Goal: Task Accomplishment & Management: Complete application form

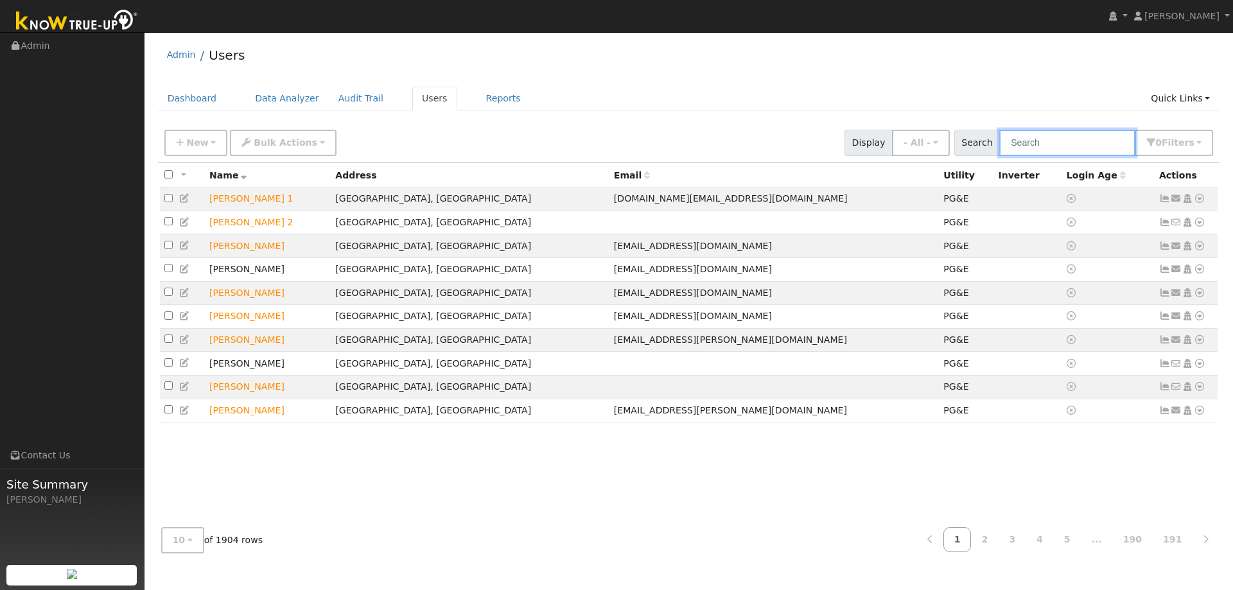
click at [1036, 148] on input "text" at bounding box center [1067, 143] width 136 height 26
type input "cossu"
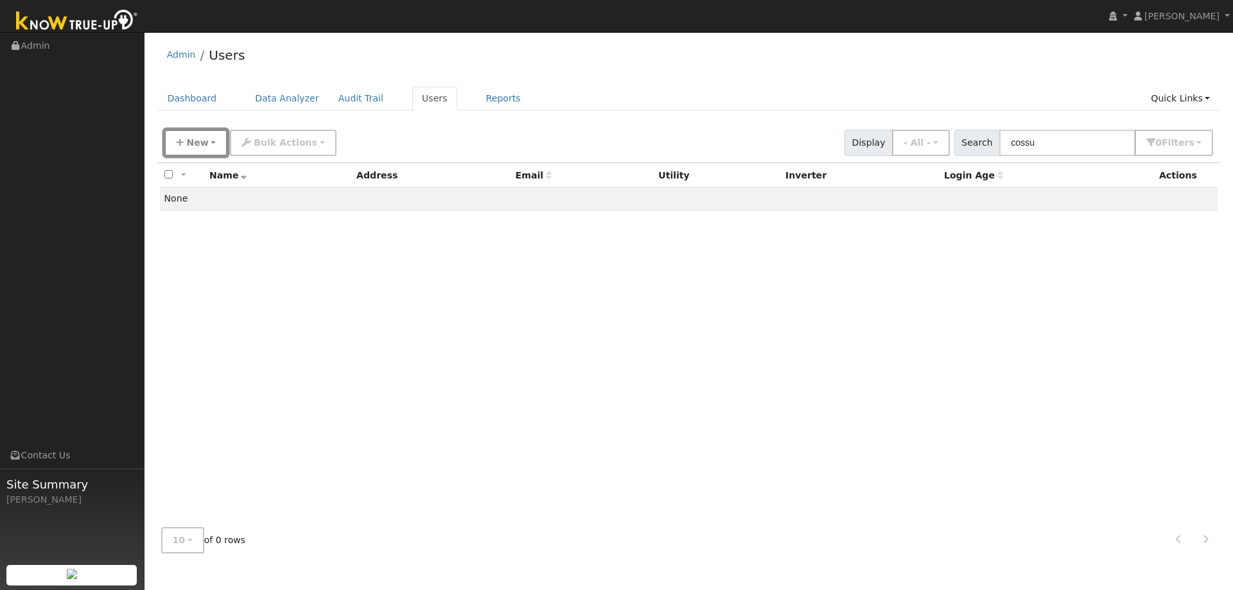
click at [191, 143] on span "New" at bounding box center [197, 142] width 22 height 10
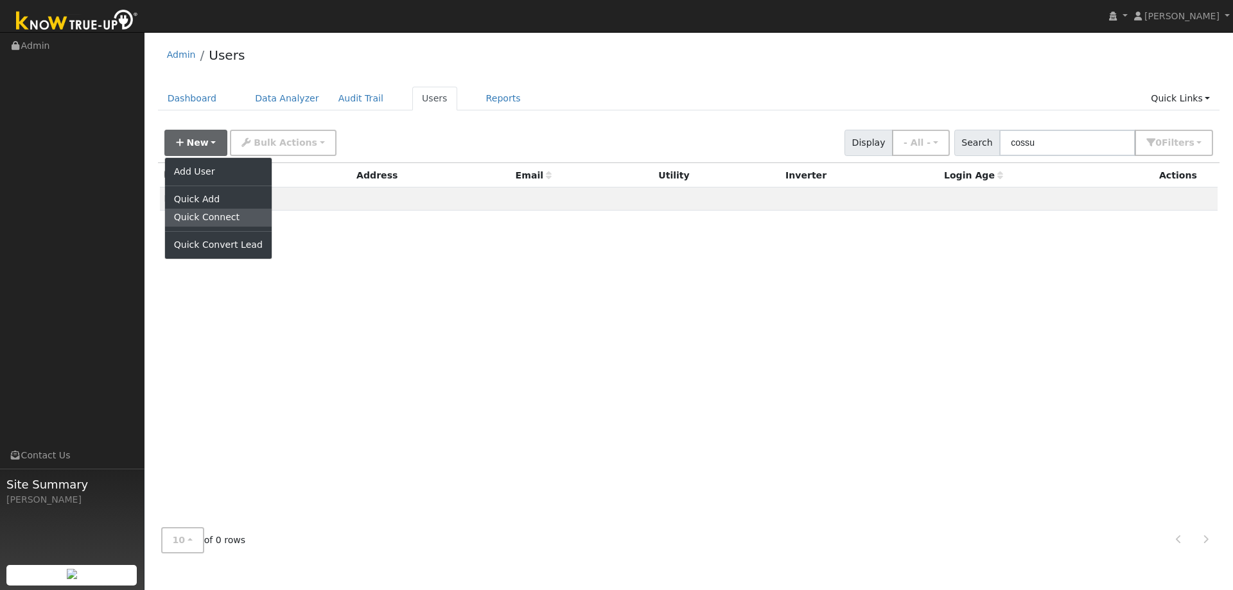
click at [195, 216] on link "Quick Connect" at bounding box center [218, 218] width 107 height 18
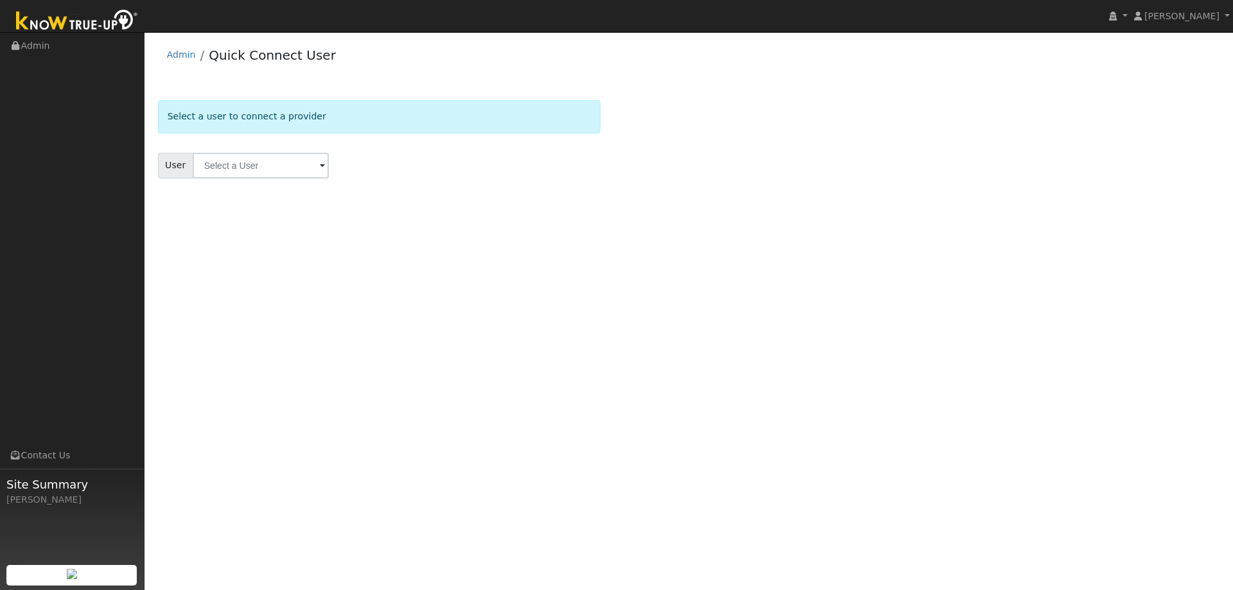
click at [320, 162] on span at bounding box center [322, 166] width 5 height 15
click at [320, 166] on span at bounding box center [322, 166] width 5 height 15
click at [55, 21] on img at bounding box center [77, 21] width 135 height 29
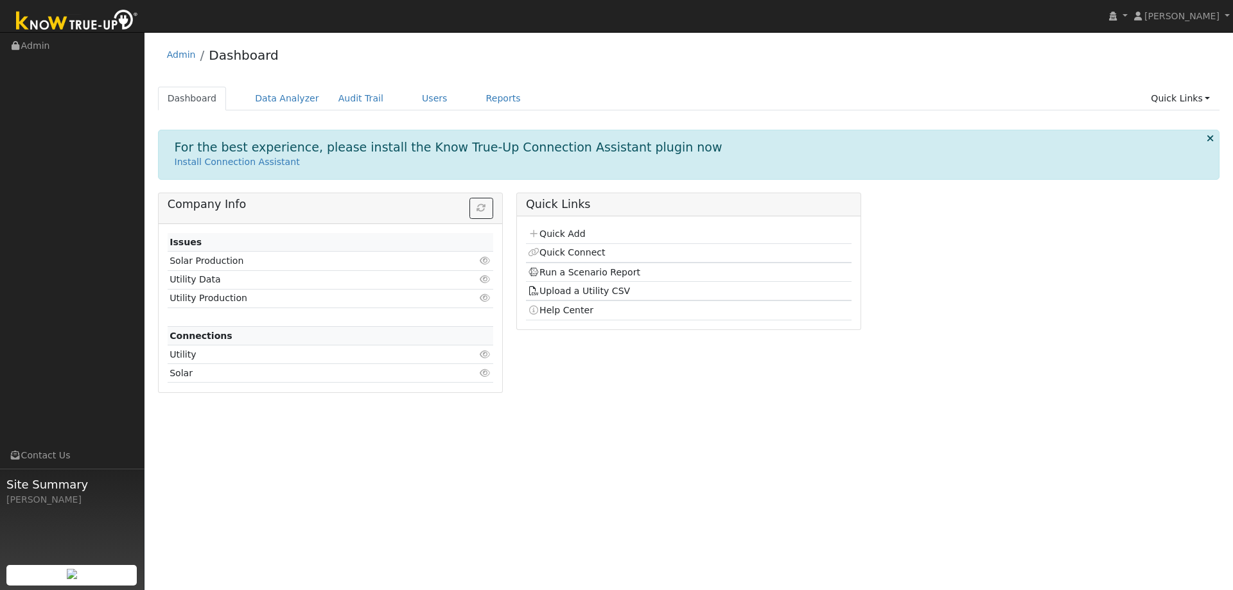
drag, startPoint x: 541, startPoint y: 0, endPoint x: 930, endPoint y: 82, distance: 397.0
click at [929, 82] on div "Admin Dashboard Dashboard Data Analyzer Audit Trail Users Reports Quick Links Q…" at bounding box center [689, 221] width 1076 height 364
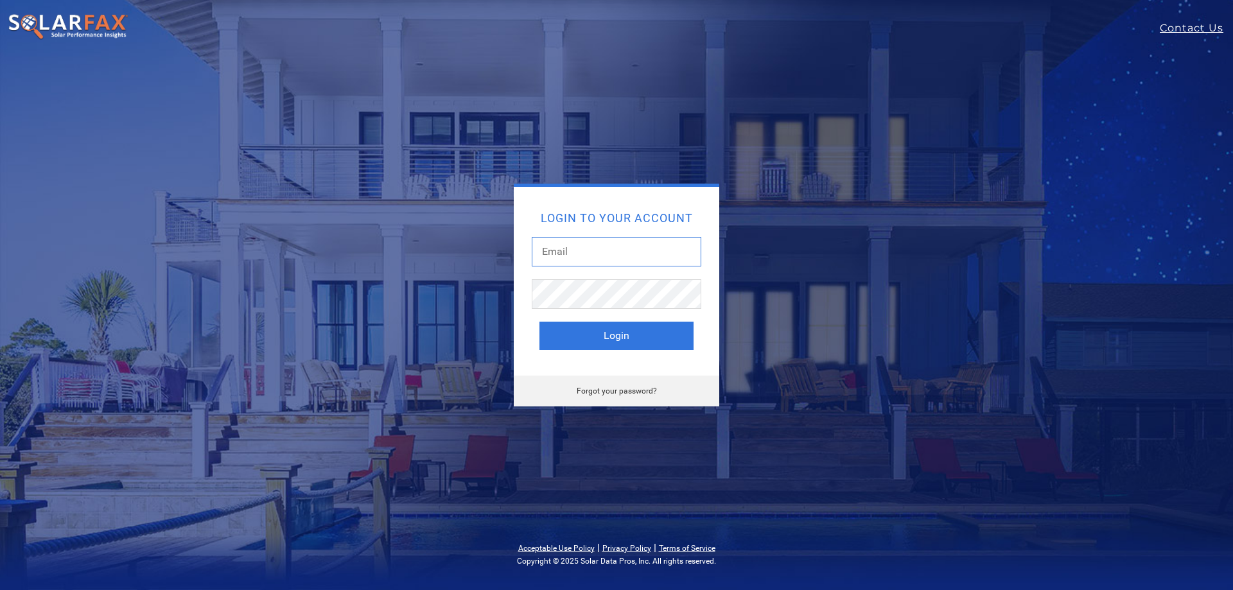
click at [593, 252] on input "text" at bounding box center [617, 252] width 170 height 30
type input "carson.cooper@ambrosesolar.com"
click at [616, 340] on button "Login" at bounding box center [616, 336] width 154 height 28
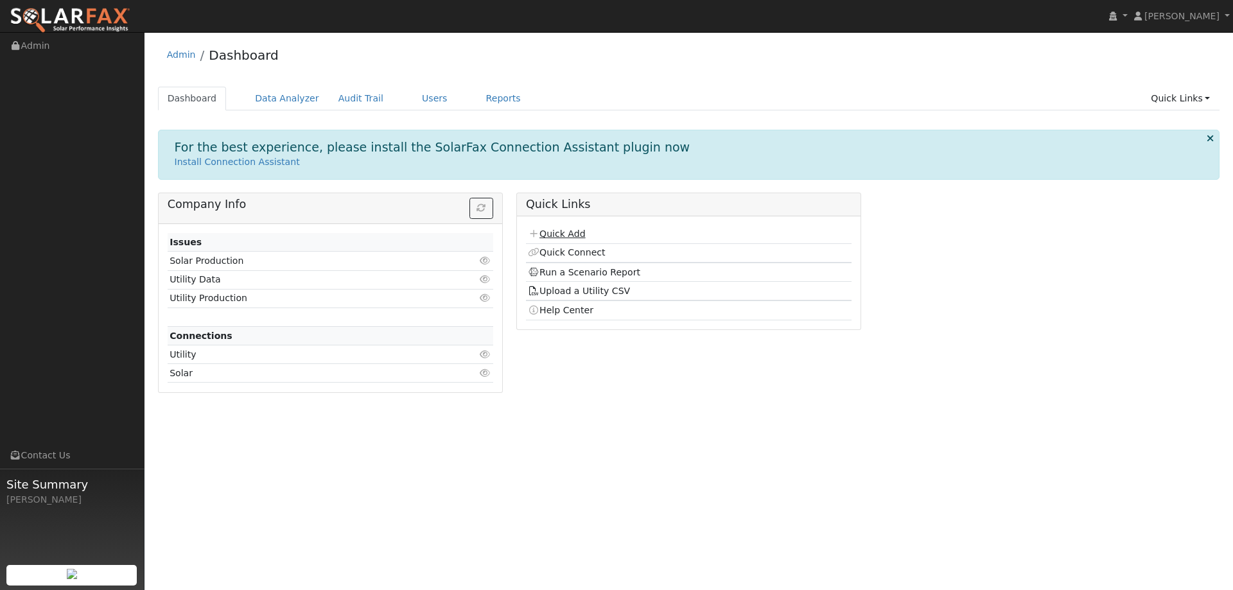
click at [556, 232] on link "Quick Add" at bounding box center [556, 234] width 57 height 10
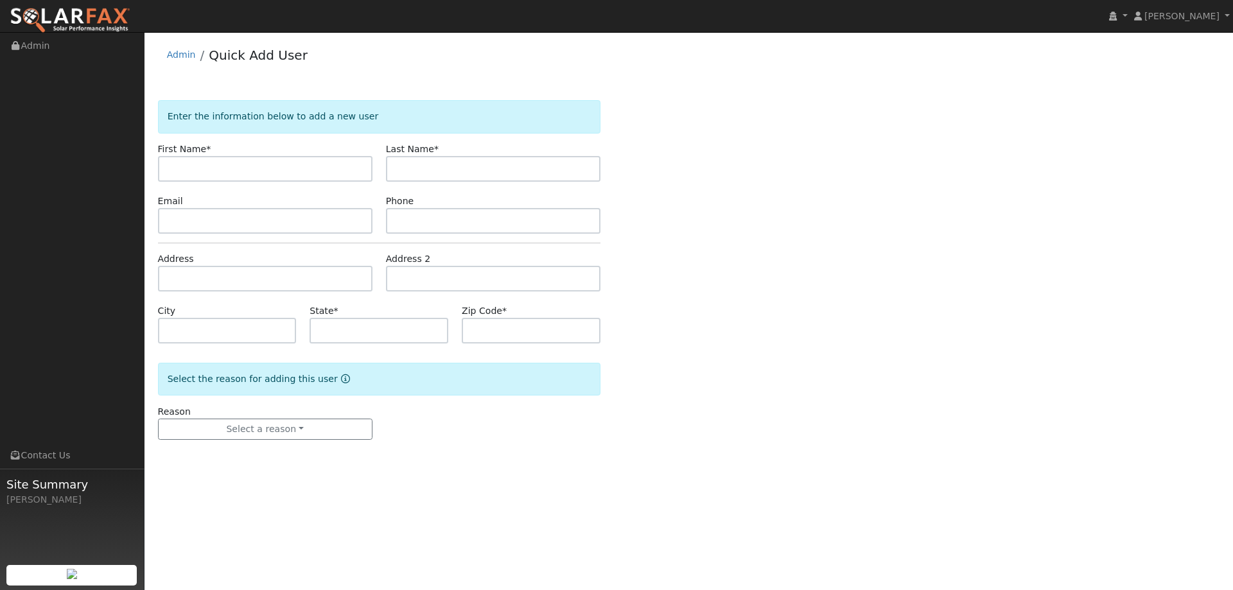
click at [210, 174] on input "text" at bounding box center [265, 169] width 214 height 26
type input "Tracy"
type input "Cossu"
click at [260, 217] on input "text" at bounding box center [265, 221] width 214 height 26
click at [236, 225] on input "text" at bounding box center [265, 221] width 214 height 26
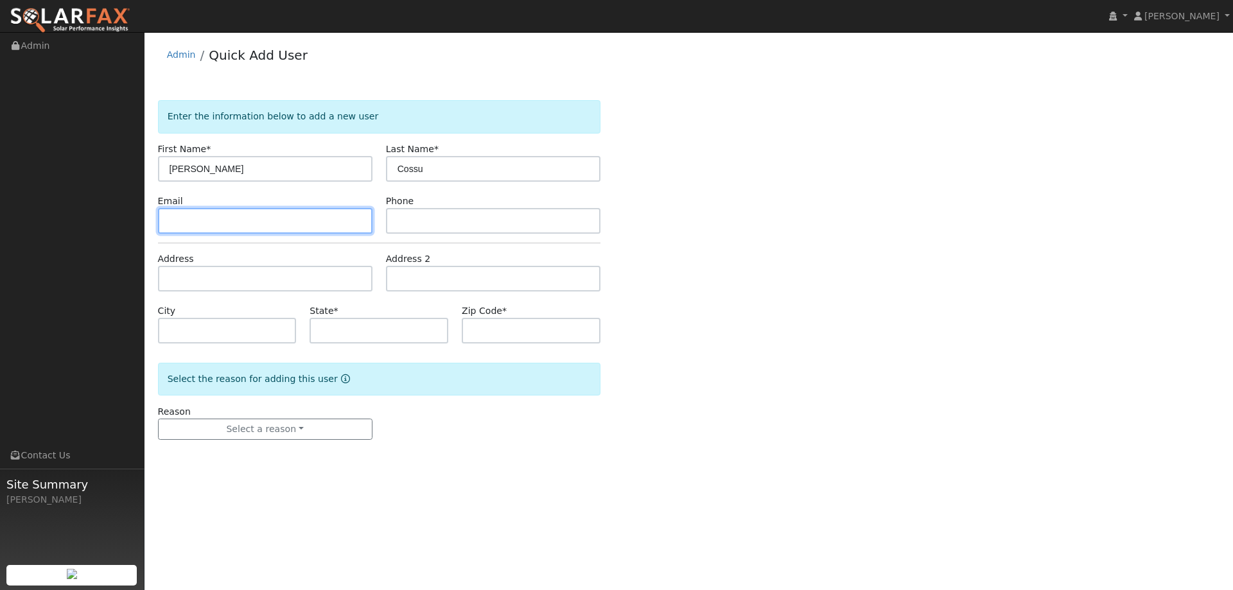
type input "t"
click at [174, 223] on input "Tracyandbrian05@att.net" at bounding box center [265, 221] width 214 height 26
type input "Tracyandbrian05@att.net"
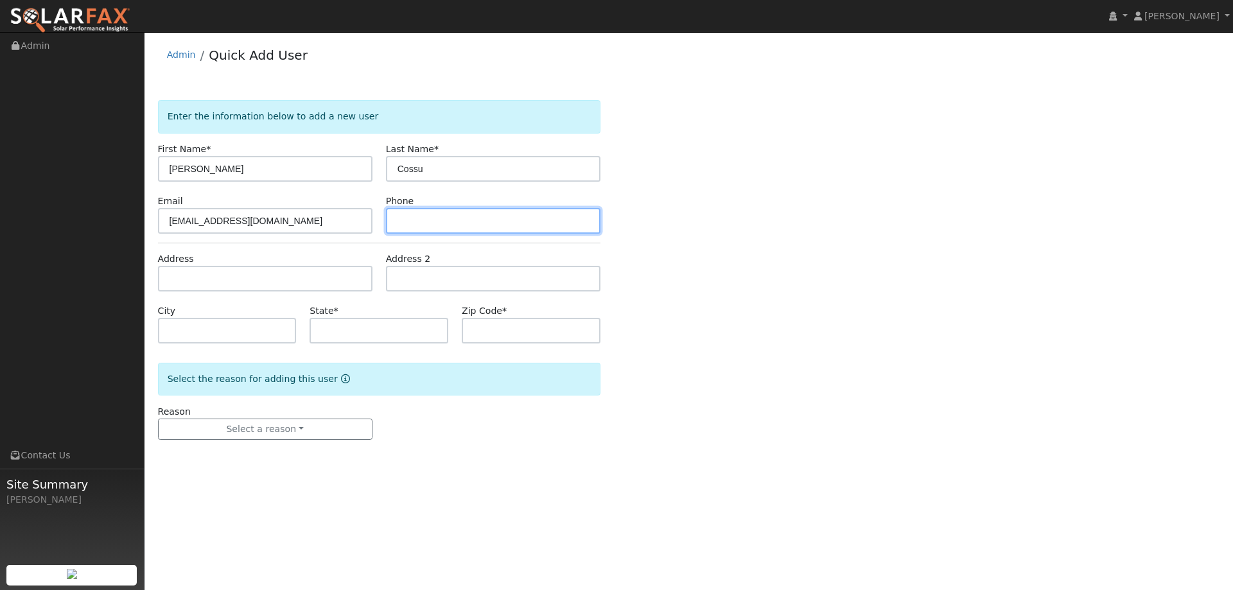
click at [478, 220] on input "text" at bounding box center [493, 221] width 214 height 26
type input "(707) 290-4229"
click at [261, 261] on div "Address" at bounding box center [265, 271] width 228 height 39
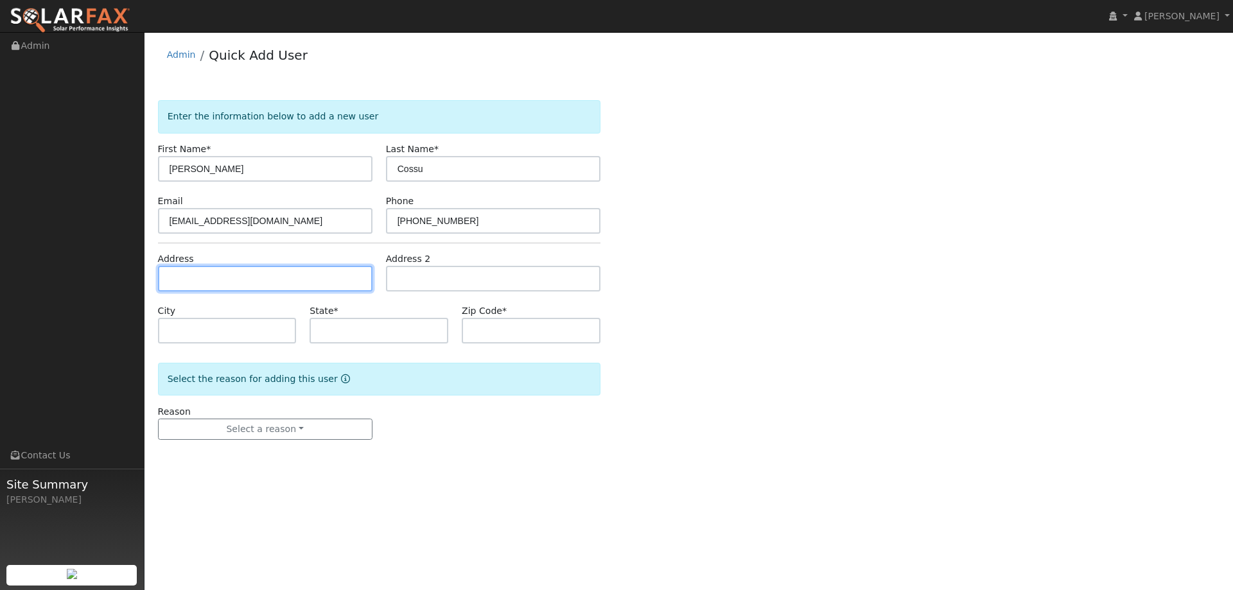
click at [252, 279] on input "text" at bounding box center [265, 279] width 214 height 26
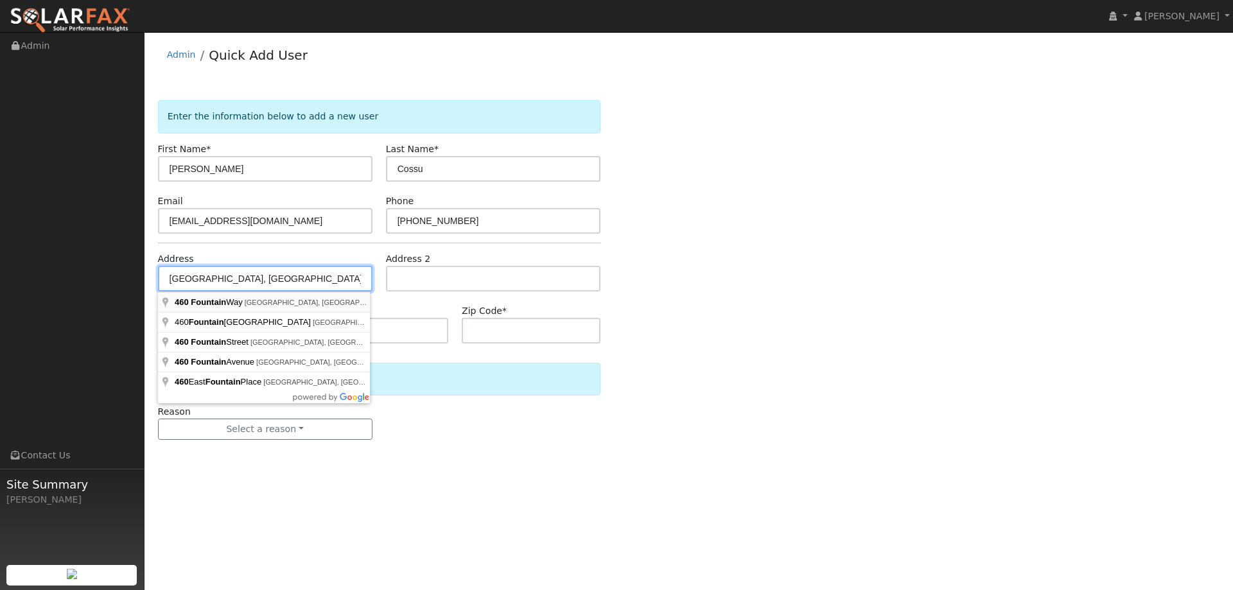
type input "460 Fountain Way"
type input "Dixon"
type input "CA"
type input "95620"
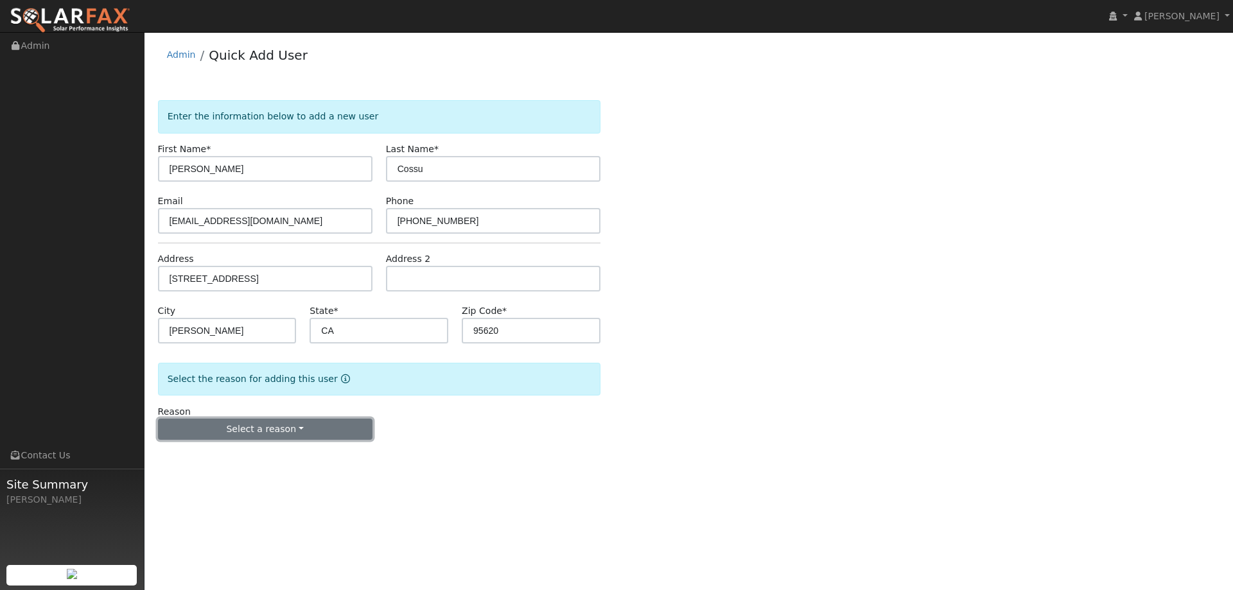
click at [320, 424] on button "Select a reason" at bounding box center [265, 430] width 214 height 22
click at [251, 476] on link "New customer adding solar" at bounding box center [230, 474] width 142 height 18
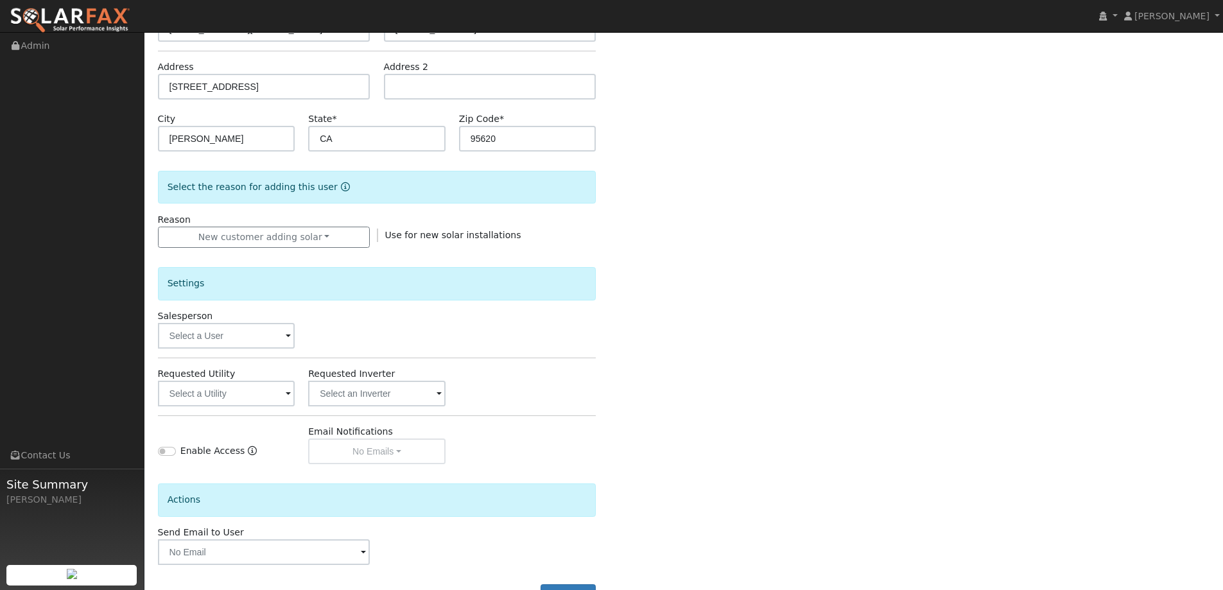
scroll to position [193, 0]
click at [225, 334] on input "text" at bounding box center [226, 335] width 137 height 26
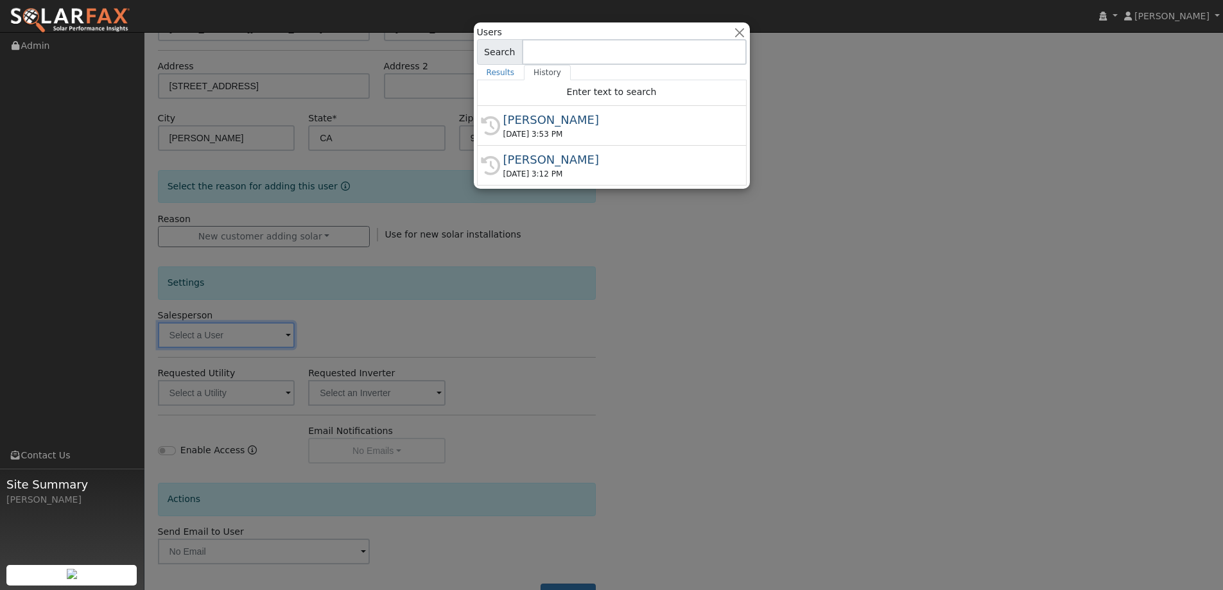
click at [270, 333] on div at bounding box center [611, 295] width 1223 height 590
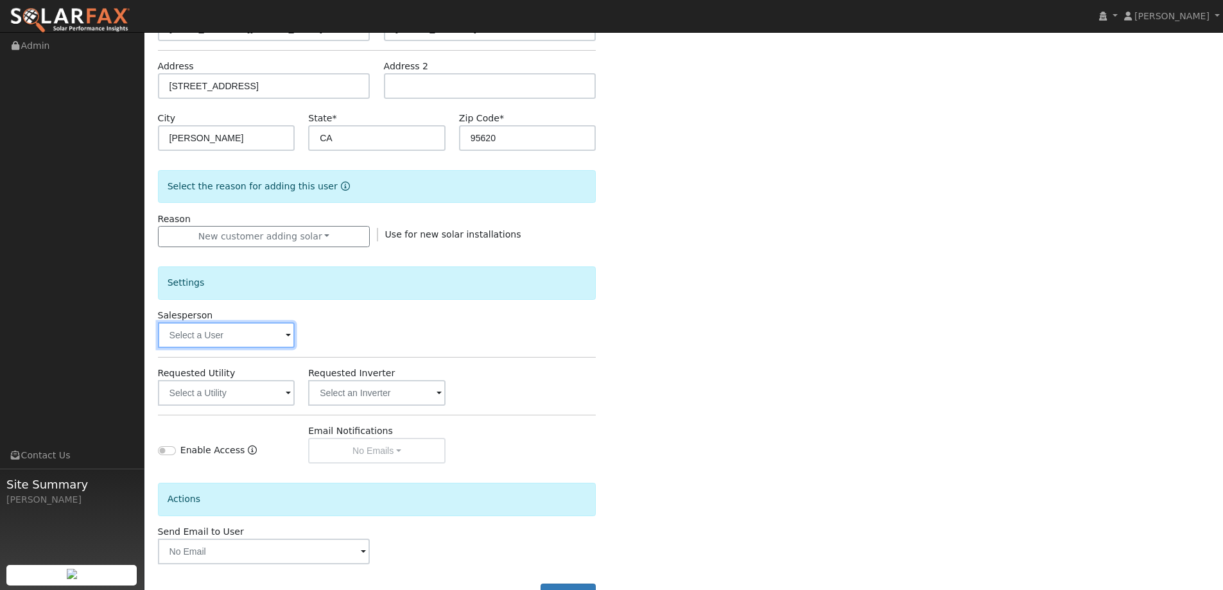
click at [270, 333] on input "text" at bounding box center [226, 335] width 137 height 26
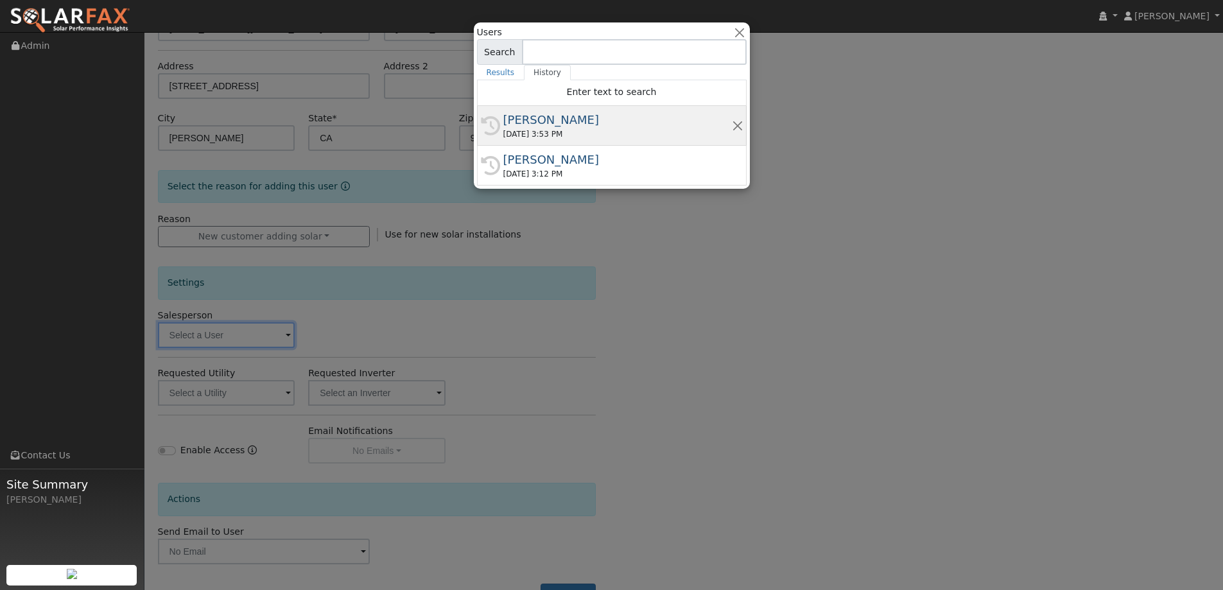
click at [516, 125] on div "[PERSON_NAME]" at bounding box center [617, 119] width 229 height 17
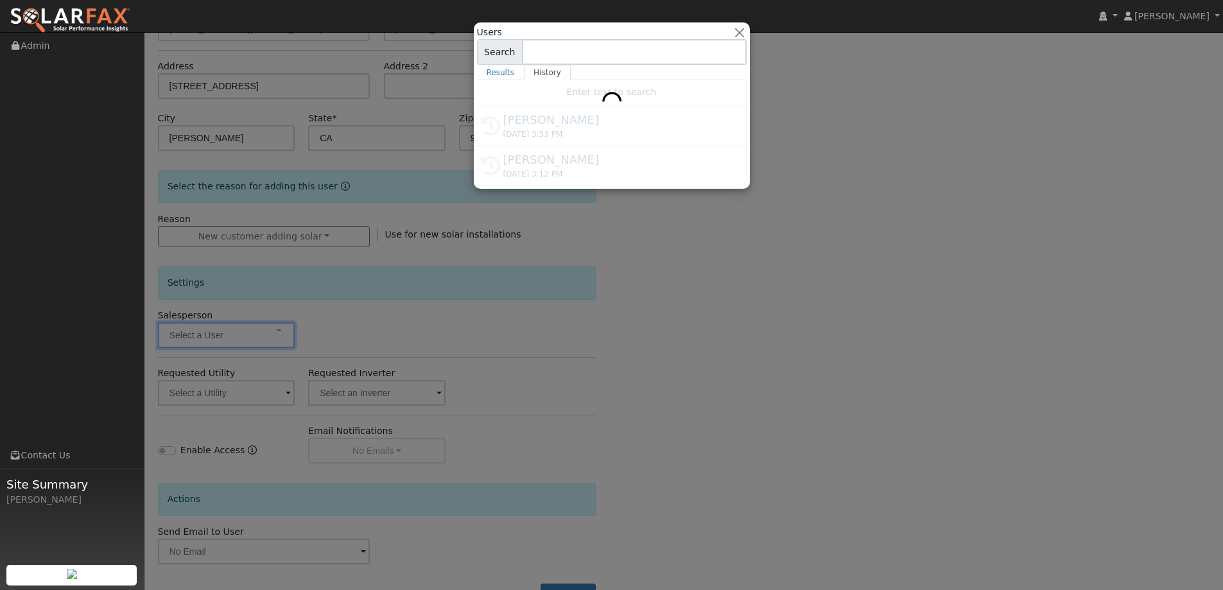
type input "[PERSON_NAME]"
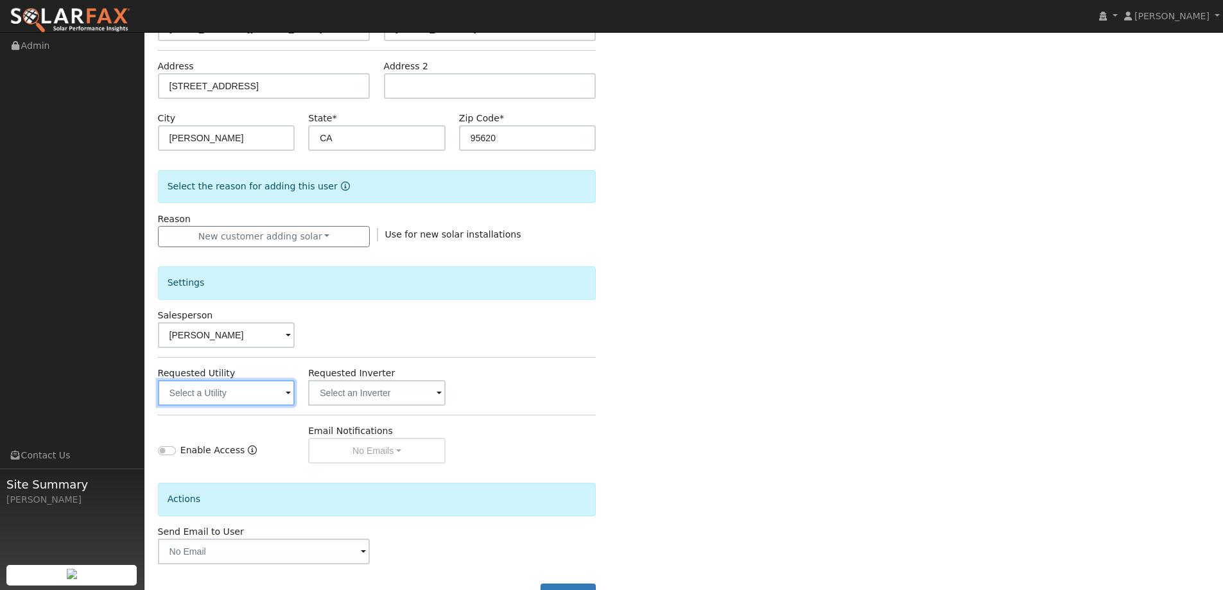
click at [271, 396] on input "text" at bounding box center [226, 393] width 137 height 26
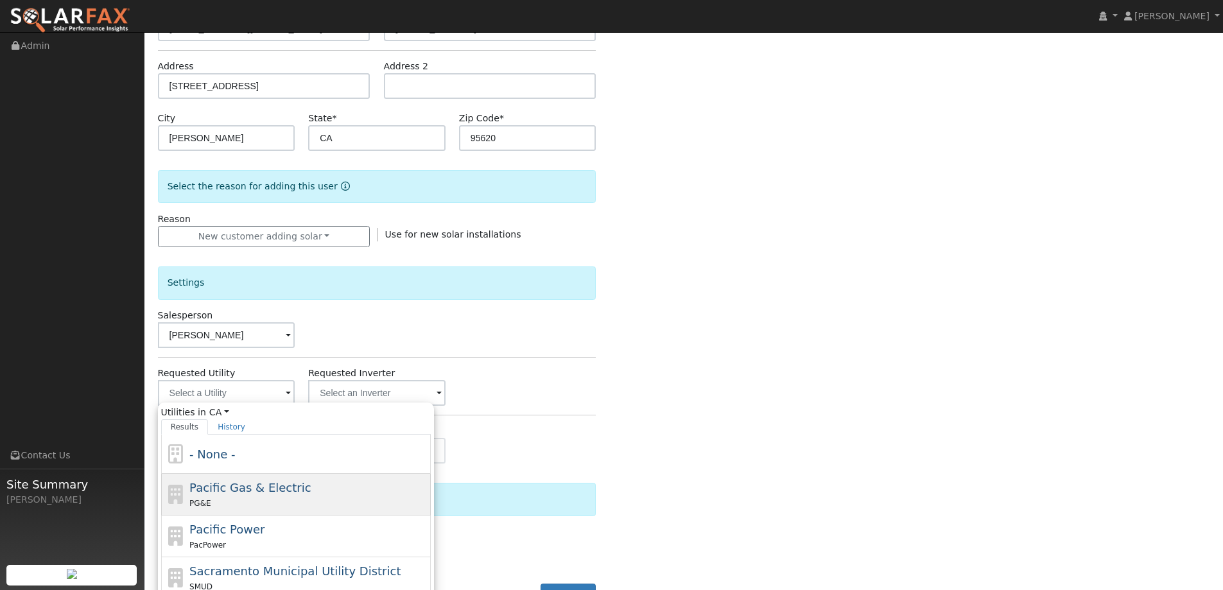
click at [242, 491] on span "Pacific Gas & Electric" at bounding box center [249, 487] width 121 height 13
type input "Pacific Gas & Electric"
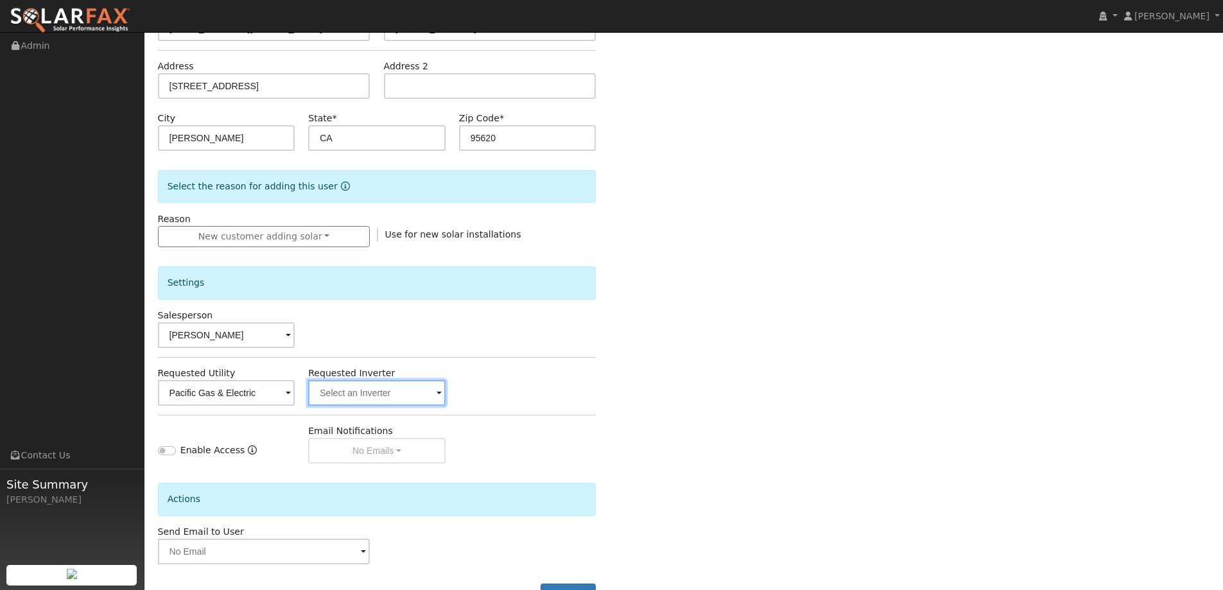
click at [405, 388] on input "text" at bounding box center [376, 393] width 137 height 26
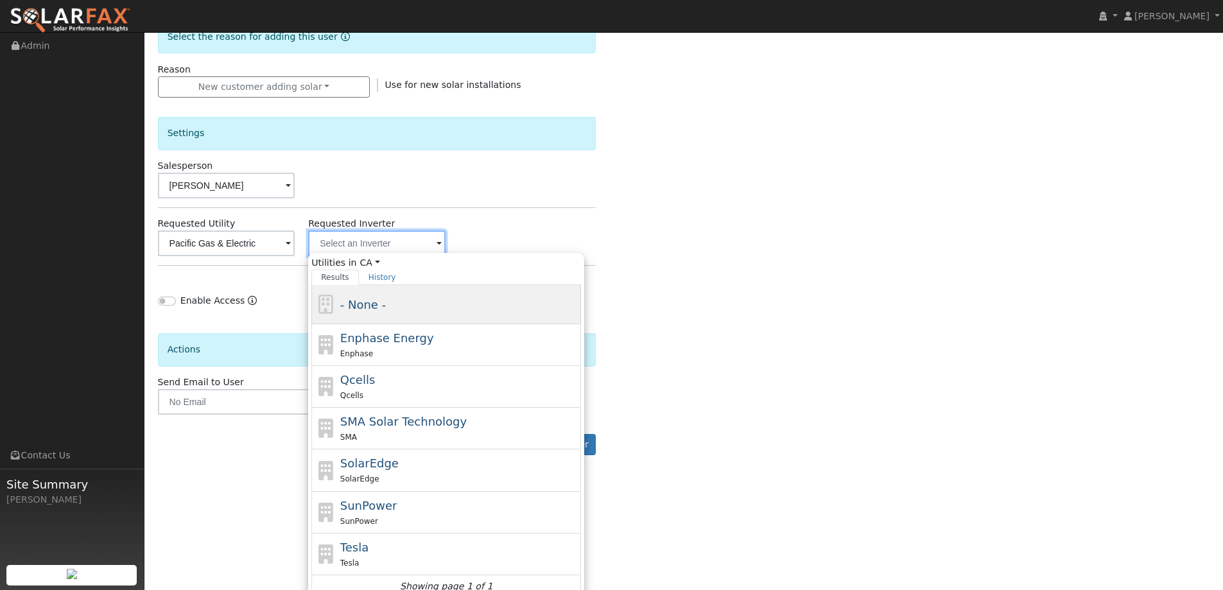
scroll to position [354, 0]
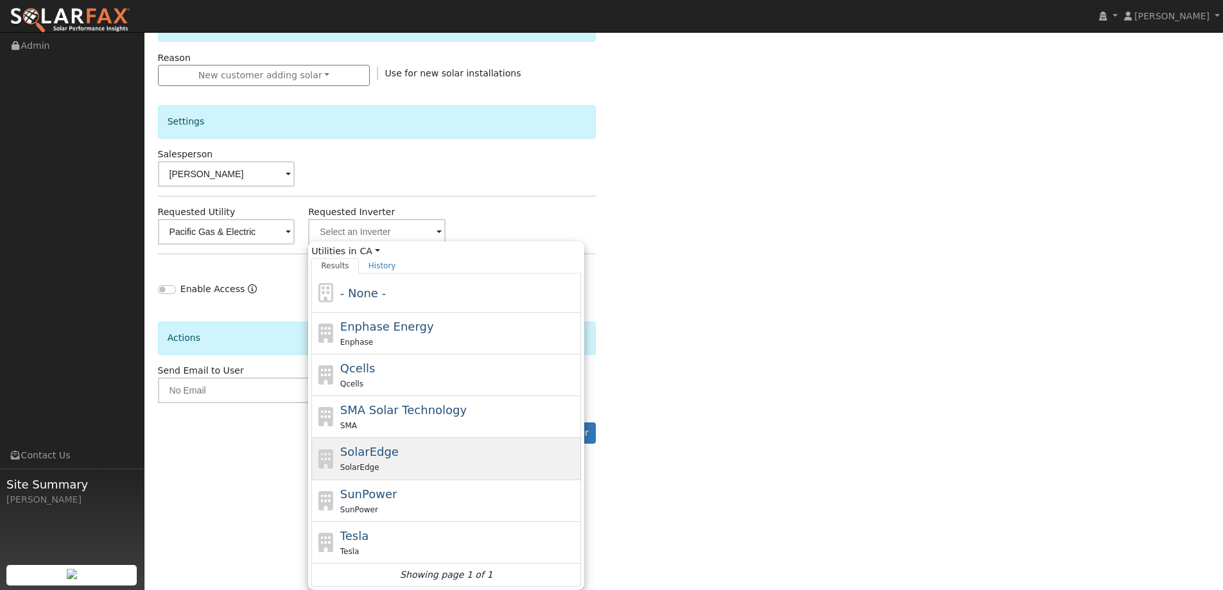
click at [396, 461] on div "SolarEdge" at bounding box center [459, 466] width 238 height 13
type input "SolarEdge"
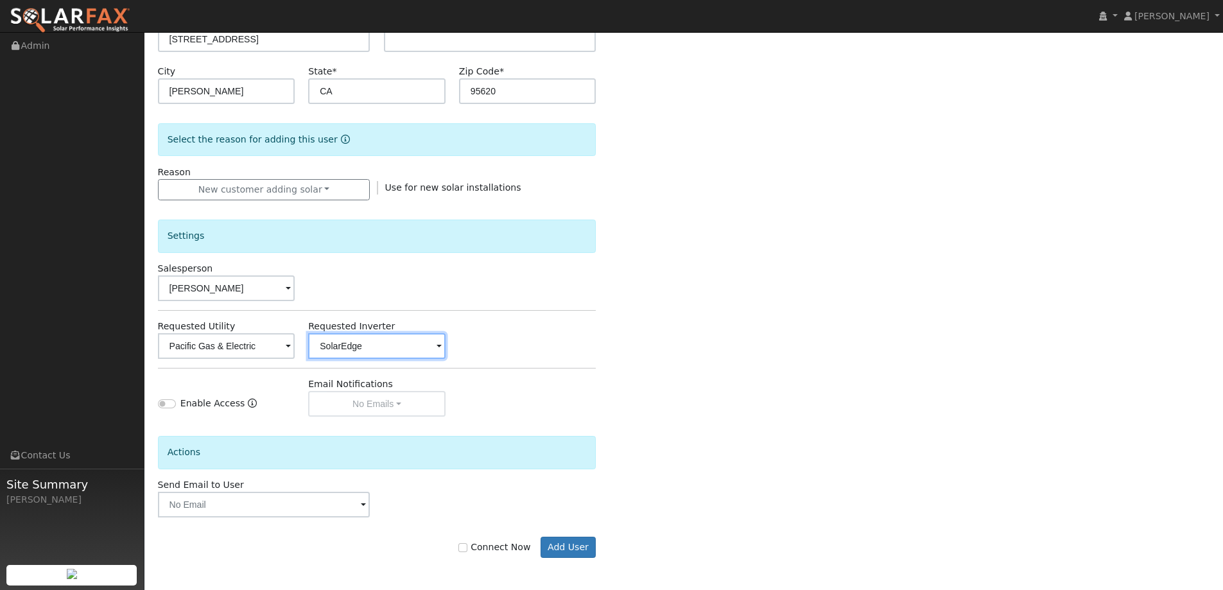
click at [358, 347] on input "SolarEdge" at bounding box center [376, 346] width 137 height 26
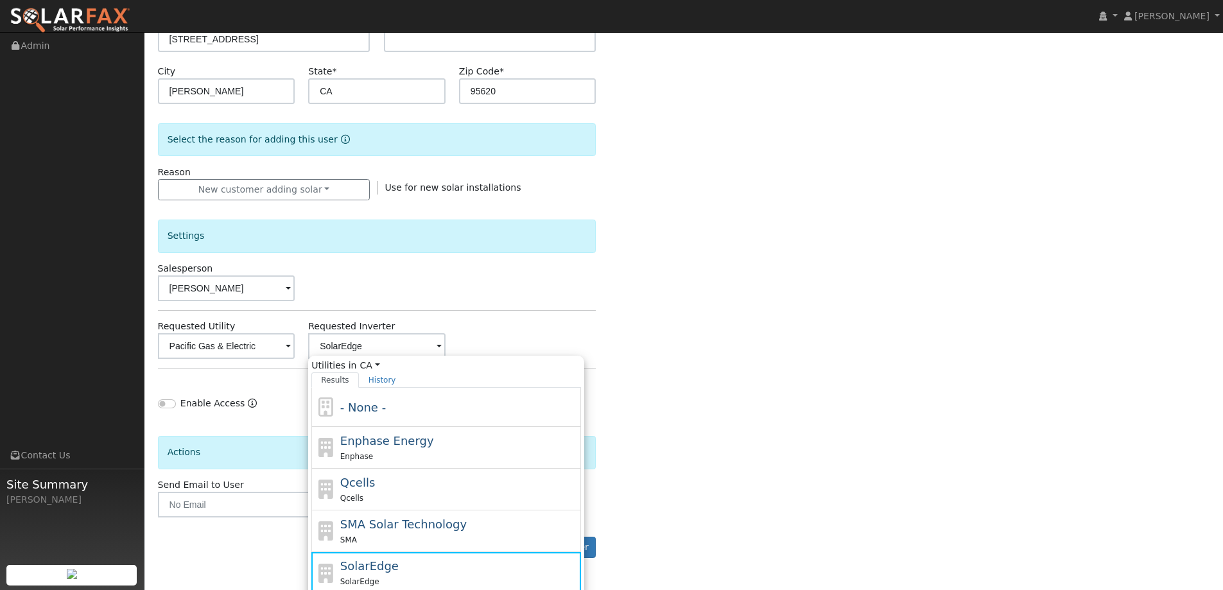
click at [832, 379] on div "Enter the information below to add a new user First Name * Tracy Last Name * Co…" at bounding box center [684, 222] width 1052 height 723
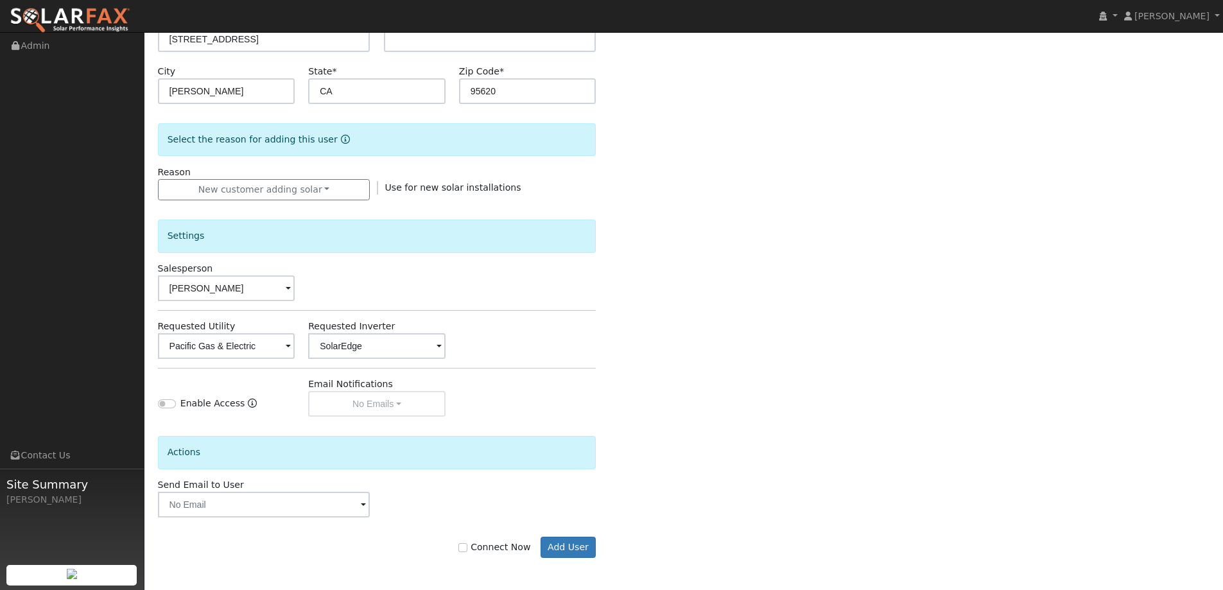
click at [248, 405] on icon "Enable Access" at bounding box center [252, 403] width 9 height 9
click at [222, 418] on form "Enter the information below to add a new user First Name * Tracy Last Name * Co…" at bounding box center [377, 222] width 439 height 723
click at [315, 452] on div "Actions" at bounding box center [377, 452] width 439 height 33
click at [470, 537] on div "Connect Now Add User" at bounding box center [377, 548] width 452 height 22
click at [467, 543] on div "Connect Now Add User" at bounding box center [377, 548] width 452 height 22
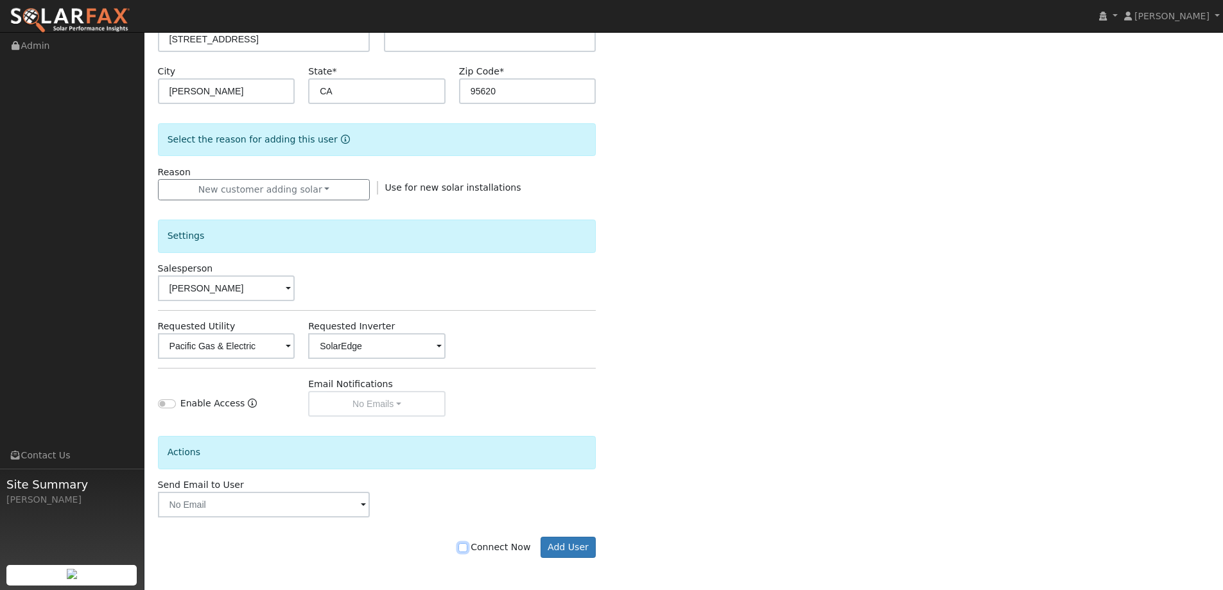
click at [467, 546] on input "Connect Now" at bounding box center [462, 547] width 9 height 9
checkbox input "true"
click at [564, 554] on button "Add User" at bounding box center [569, 548] width 56 height 22
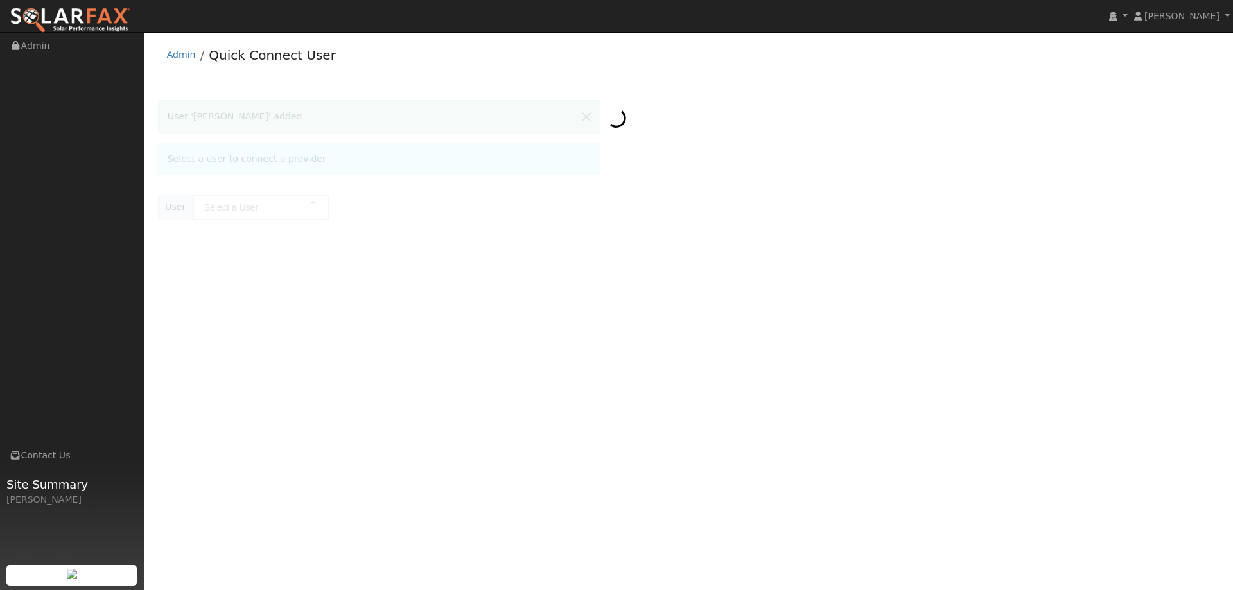
type input "[PERSON_NAME]"
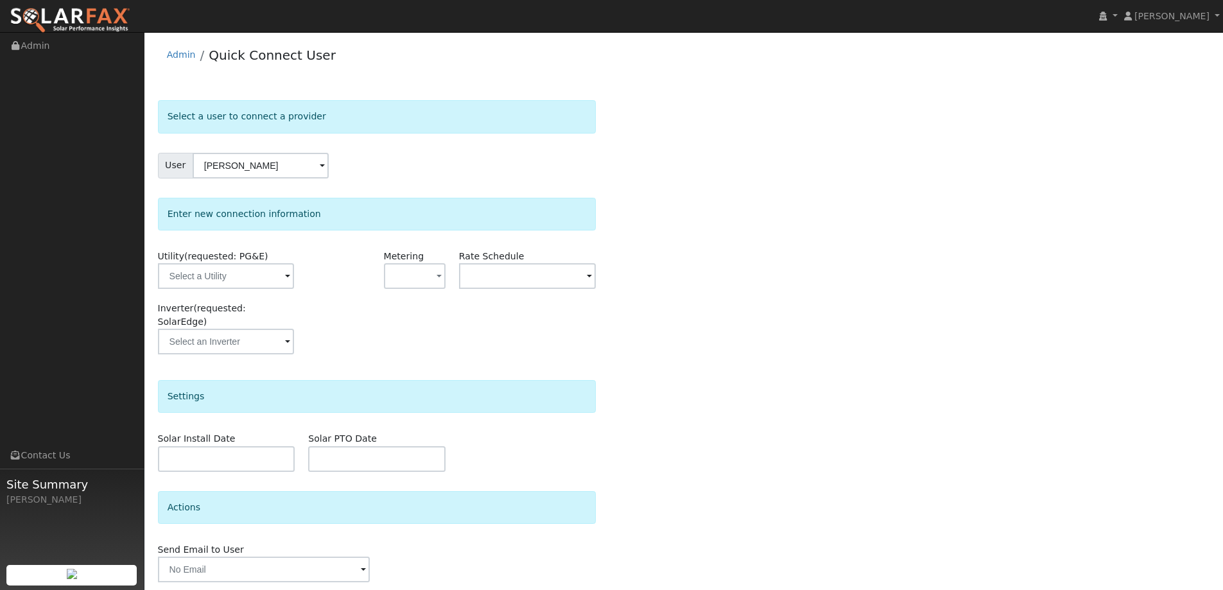
click at [428, 171] on div "User [PERSON_NAME]" at bounding box center [377, 166] width 439 height 26
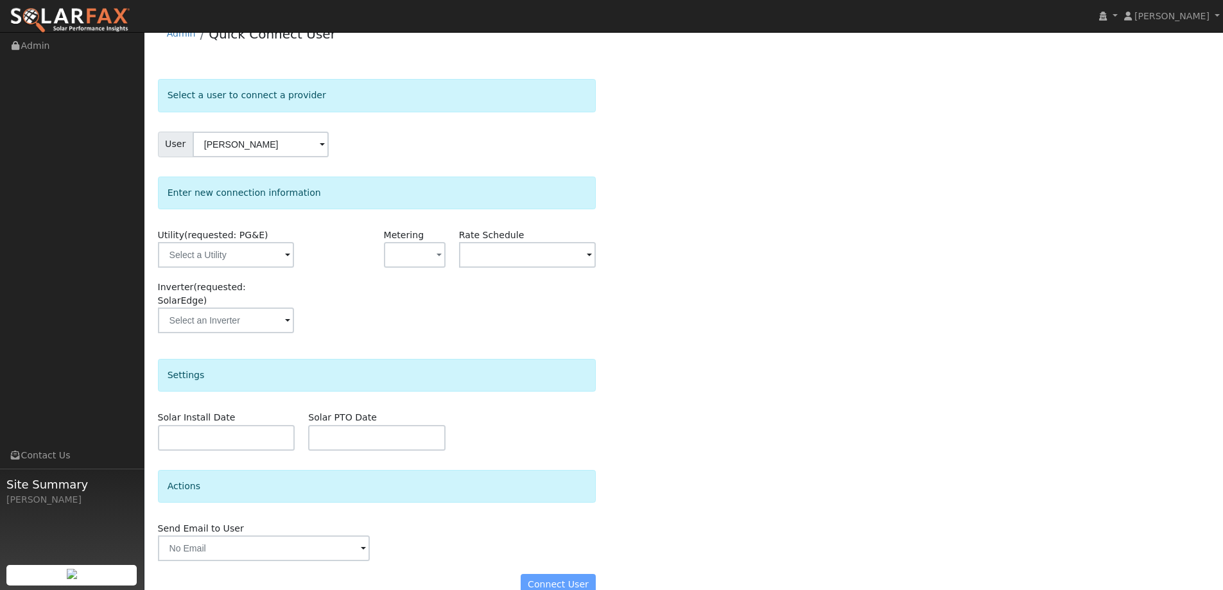
scroll to position [32, 0]
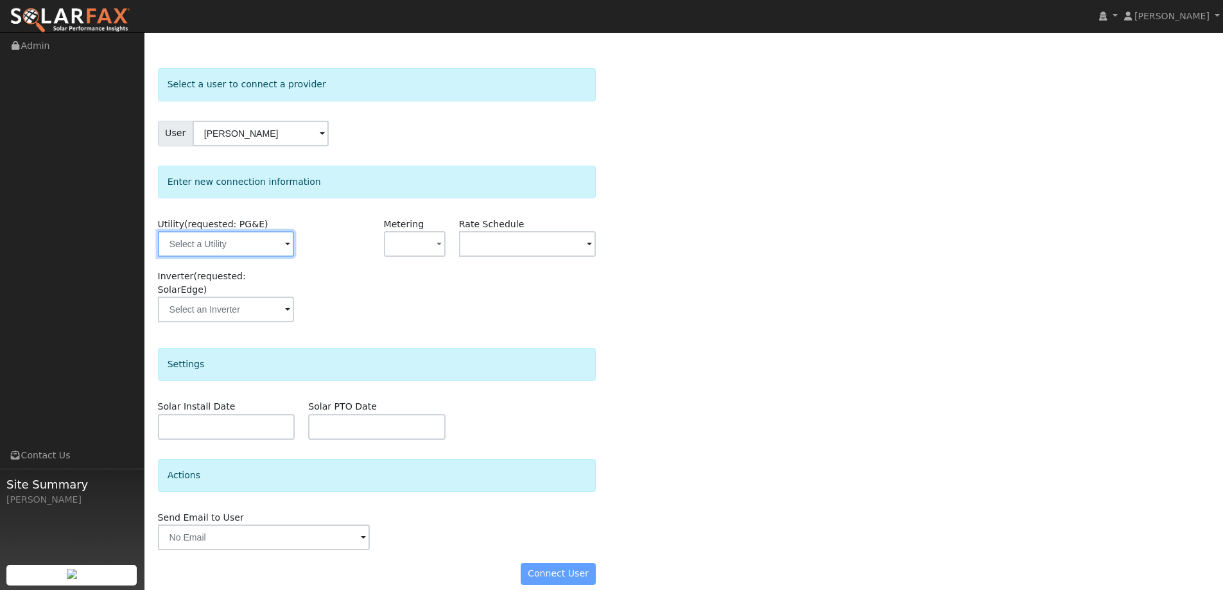
click at [281, 247] on input "text" at bounding box center [226, 244] width 136 height 26
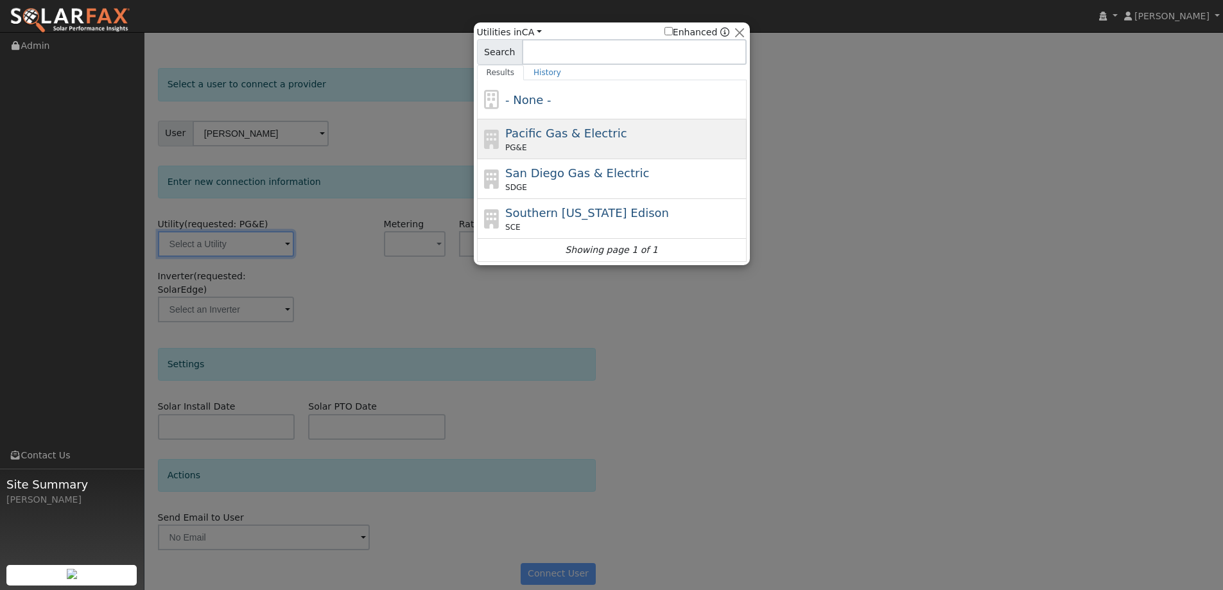
click at [534, 153] on div "PG&E" at bounding box center [624, 148] width 238 height 12
type input "PG&E"
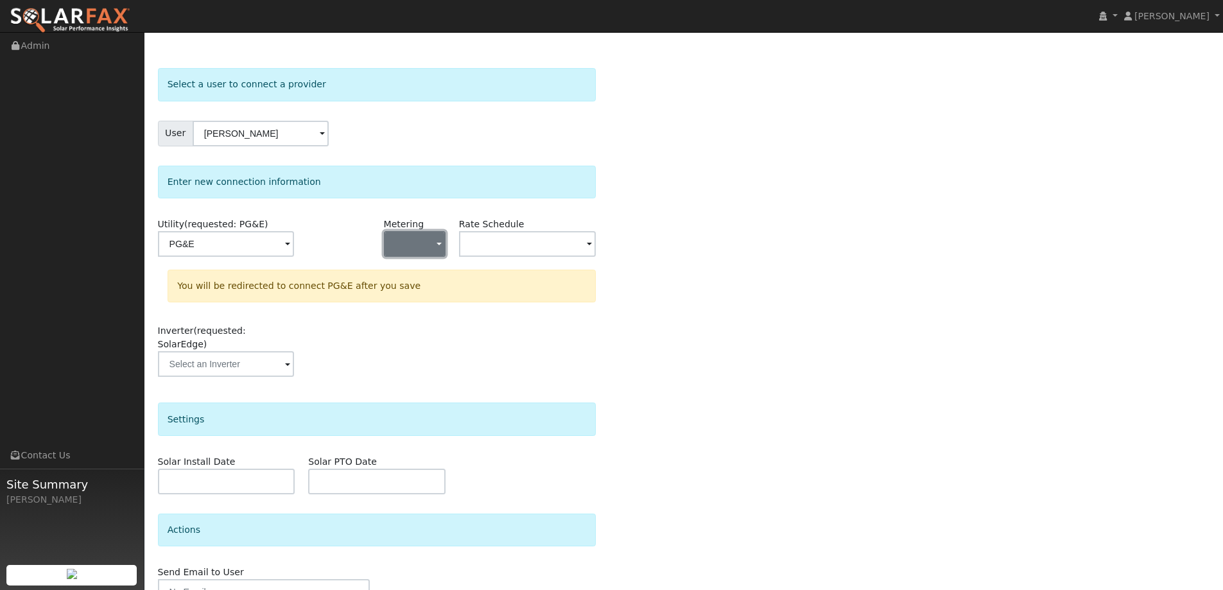
click at [442, 238] on button "button" at bounding box center [415, 244] width 62 height 26
click at [416, 288] on link "NEM" at bounding box center [429, 290] width 89 height 18
click at [587, 234] on input "text" at bounding box center [527, 244] width 137 height 26
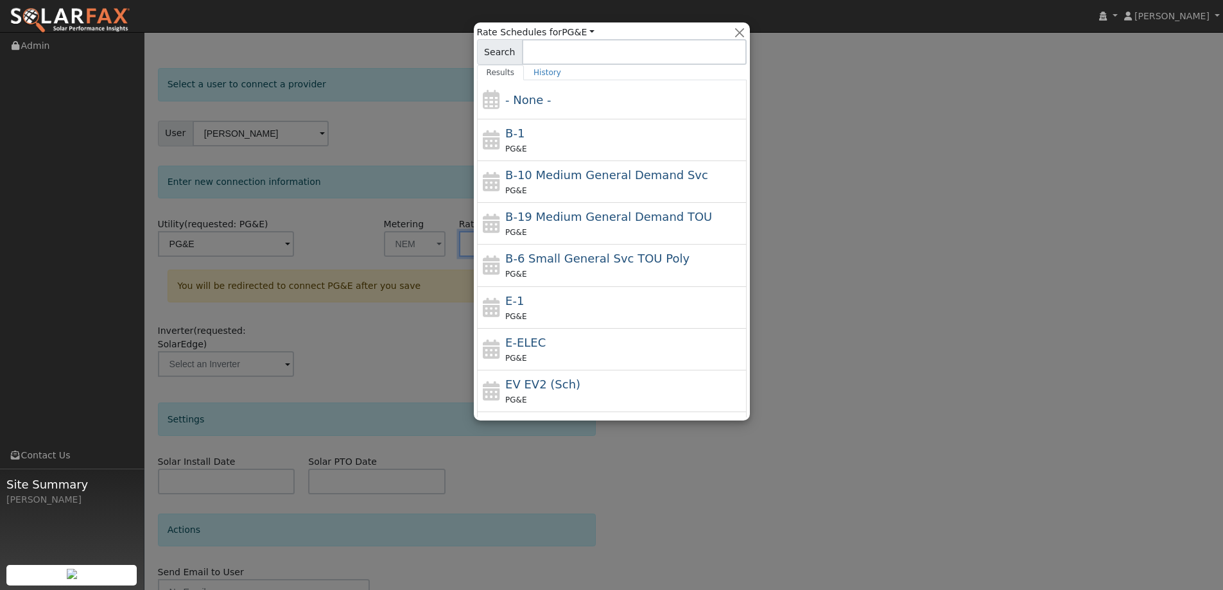
click at [423, 168] on div at bounding box center [611, 295] width 1223 height 590
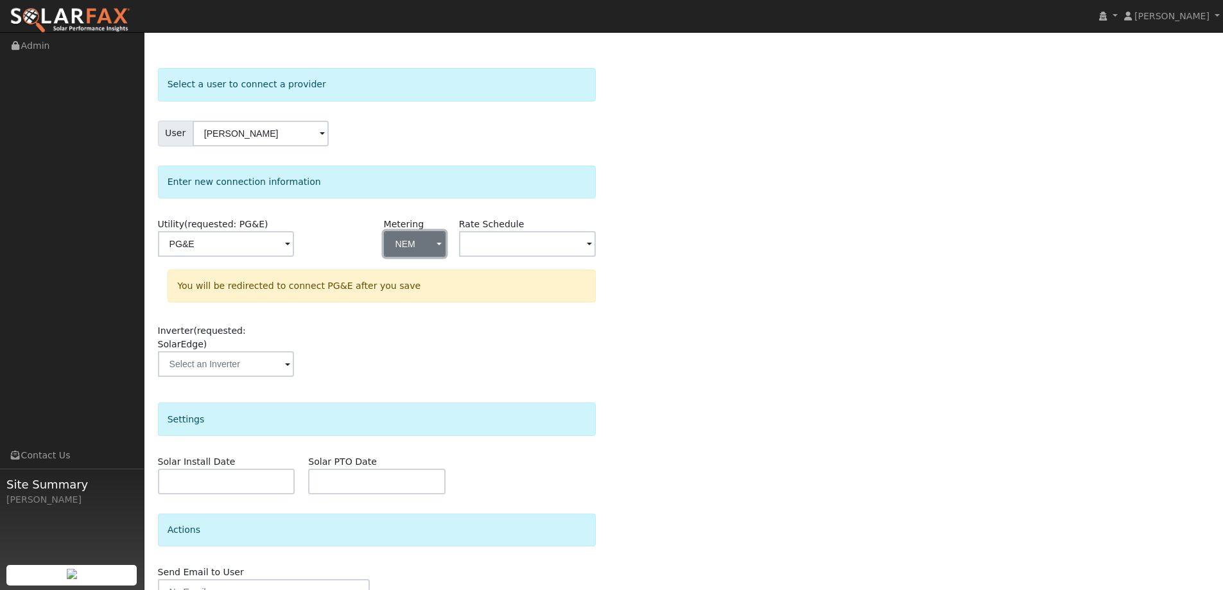
click at [432, 234] on button "NEM" at bounding box center [415, 244] width 62 height 26
click at [421, 316] on link "NBT" at bounding box center [429, 309] width 89 height 18
click at [589, 236] on div at bounding box center [527, 244] width 137 height 26
click at [588, 243] on span at bounding box center [589, 245] width 5 height 15
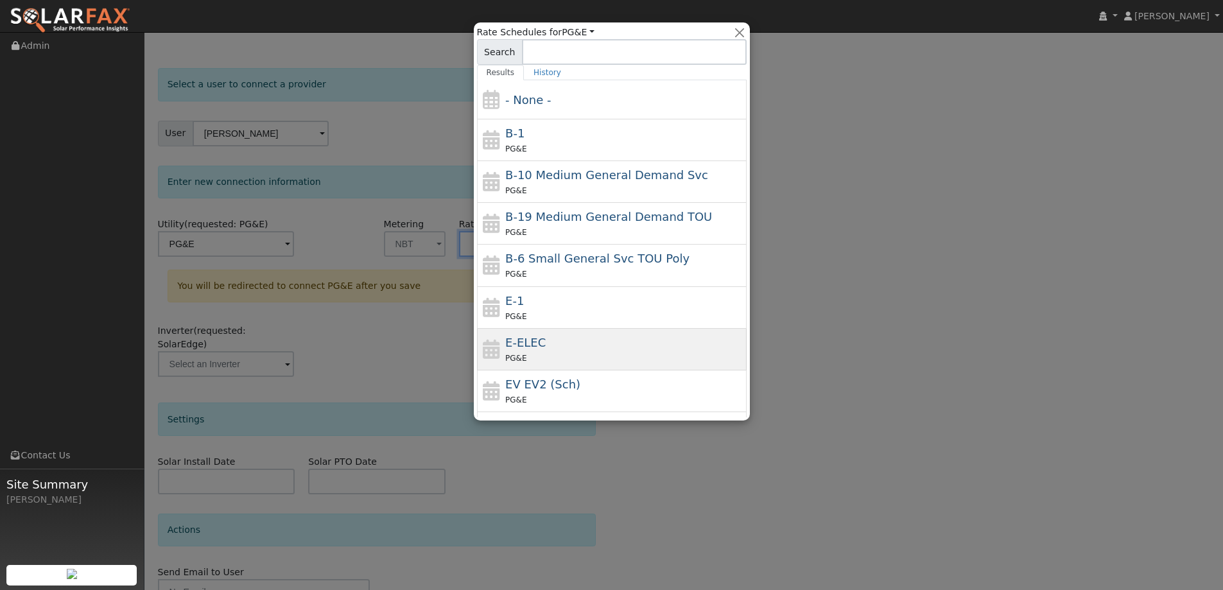
click at [516, 345] on span "E-ELEC" at bounding box center [525, 342] width 40 height 13
type input "E-ELEC"
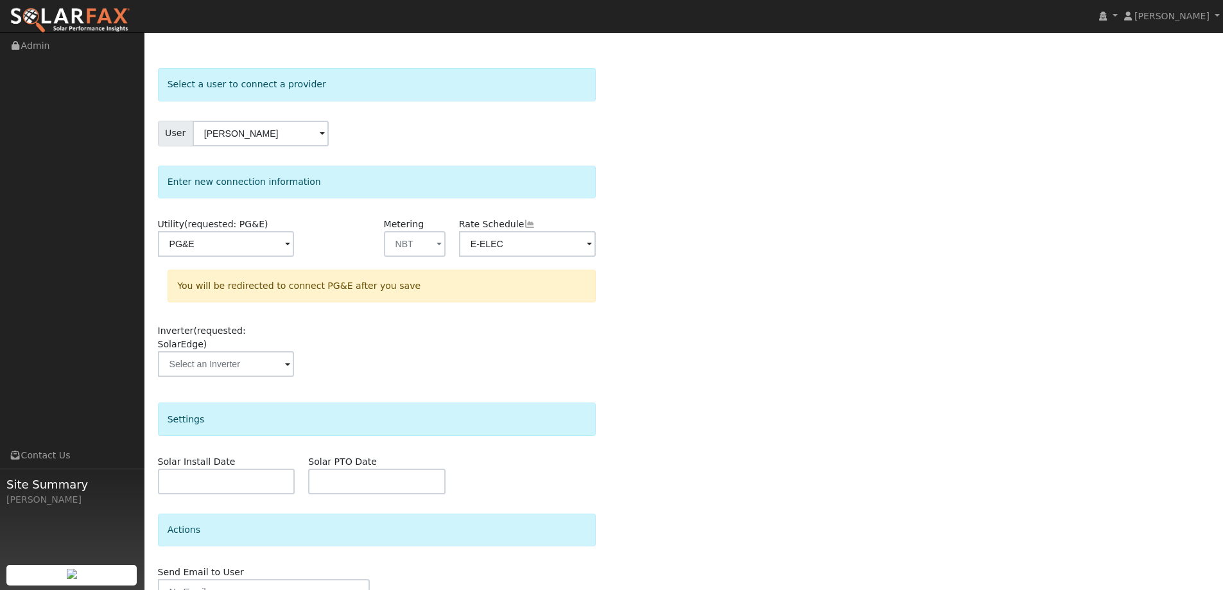
click at [762, 282] on div "Select a user to connect a provider User Tracy Cossu Account Default Account De…" at bounding box center [684, 360] width 1052 height 584
click at [288, 355] on input "text" at bounding box center [226, 364] width 136 height 26
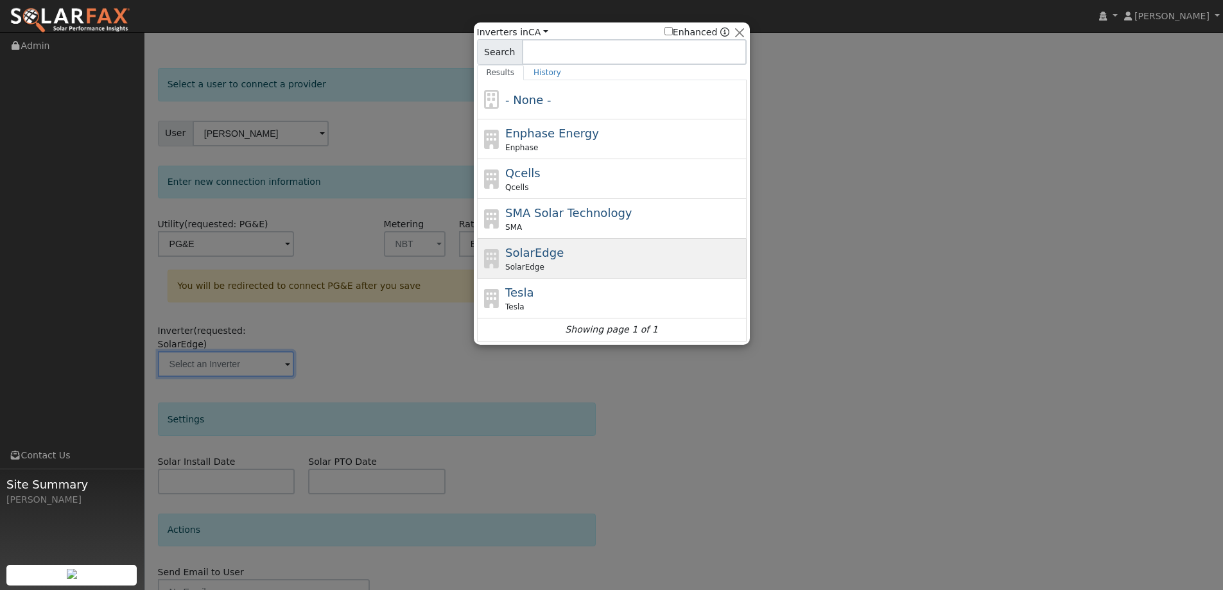
click at [509, 250] on span "SolarEdge" at bounding box center [534, 252] width 58 height 13
type input "SolarEdge"
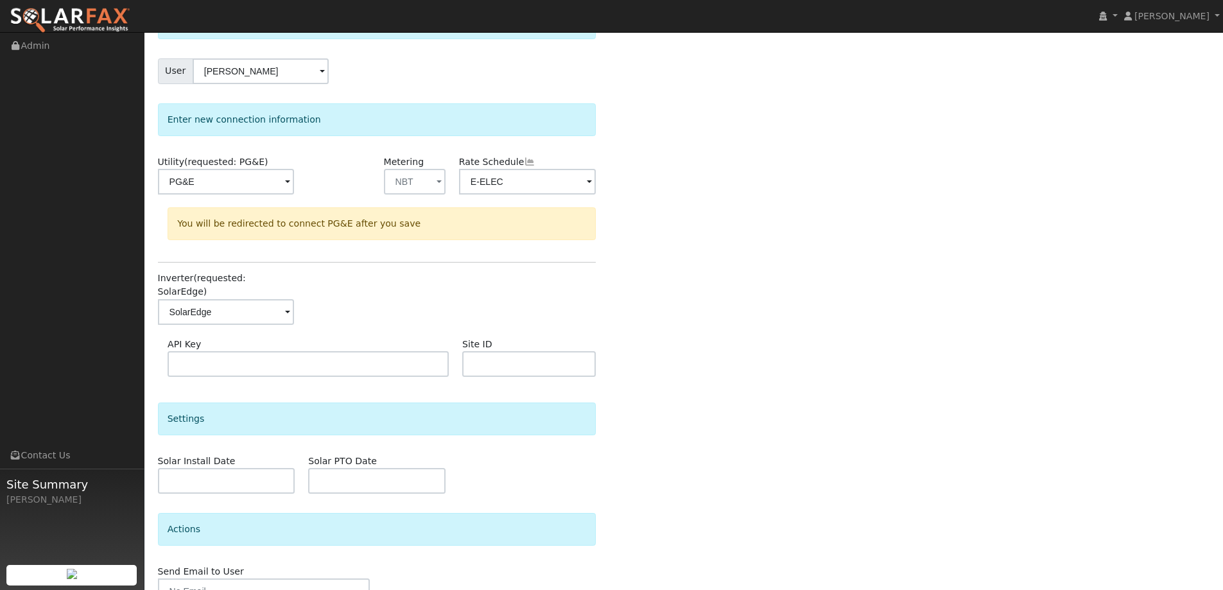
scroll to position [149, 0]
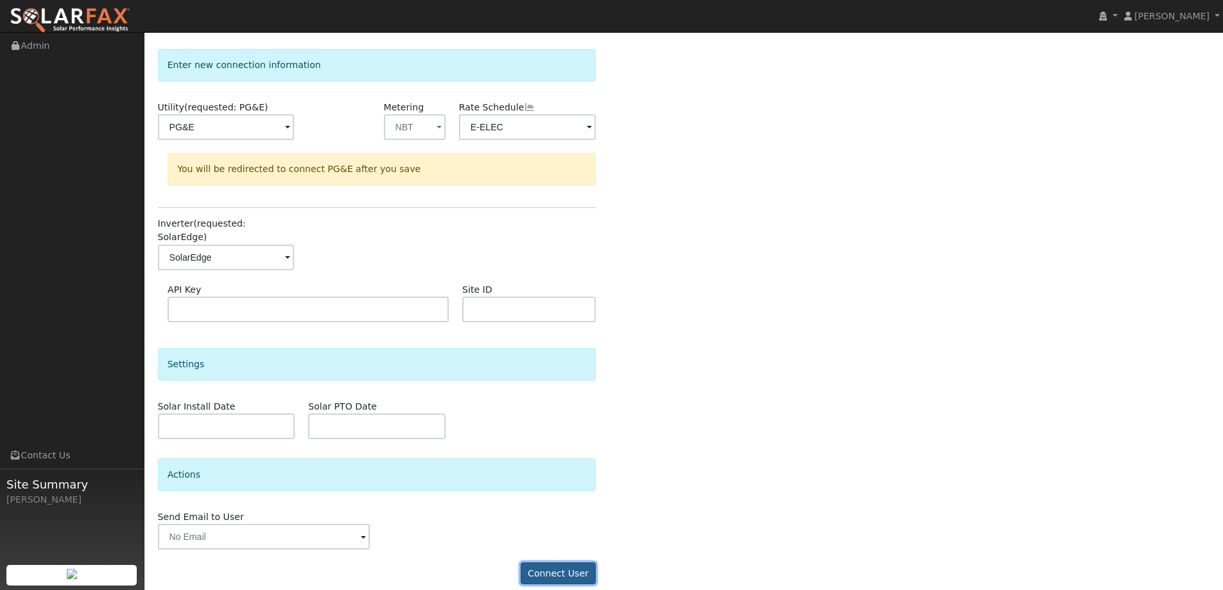
click at [534, 563] on button "Connect User" at bounding box center [559, 574] width 76 height 22
click at [275, 245] on input "SolarEdge" at bounding box center [226, 258] width 136 height 26
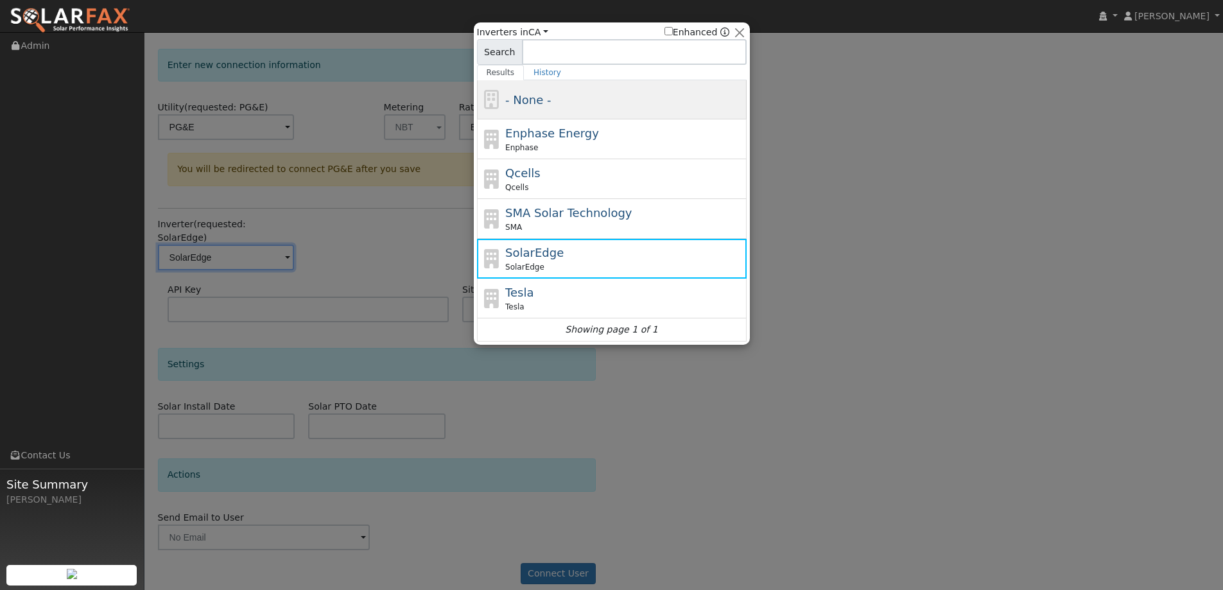
click at [537, 102] on span "- None -" at bounding box center [528, 99] width 46 height 13
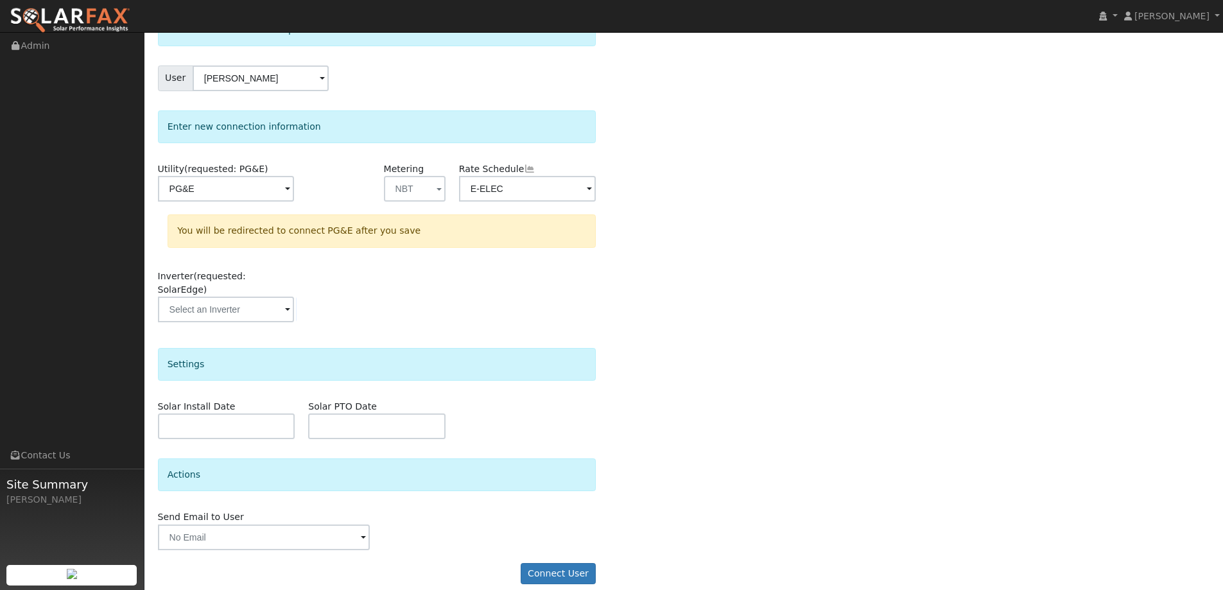
click at [866, 407] on div "Error connecting account: SolarEdge API Key required Select a user to connect a…" at bounding box center [684, 284] width 1052 height 626
click at [549, 563] on button "Connect User" at bounding box center [559, 574] width 76 height 22
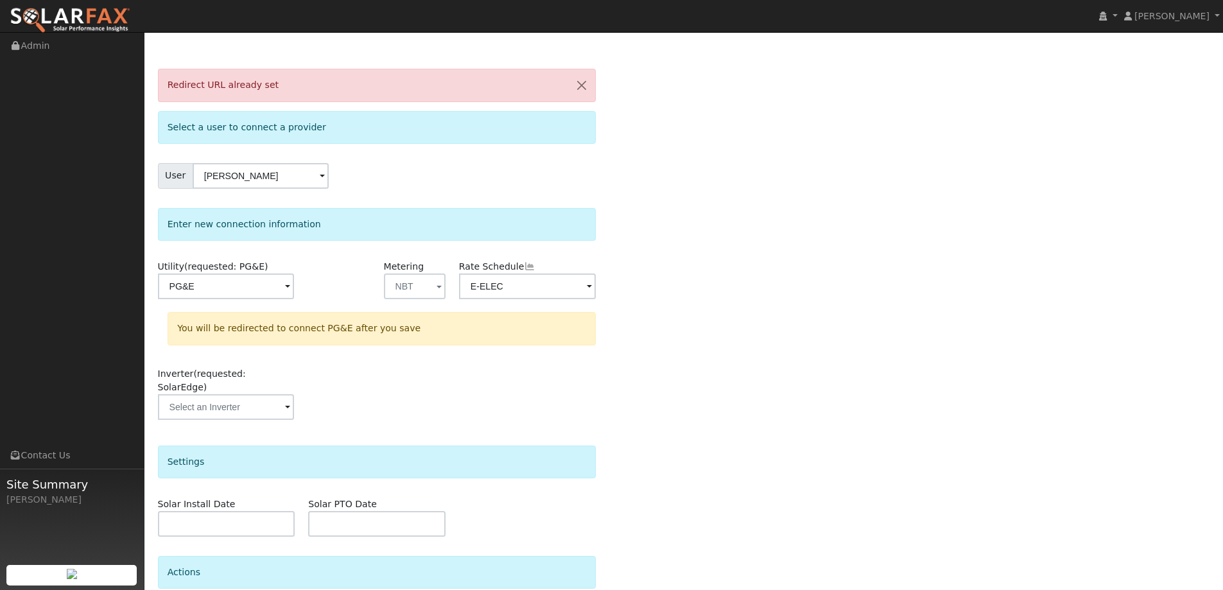
scroll to position [0, 0]
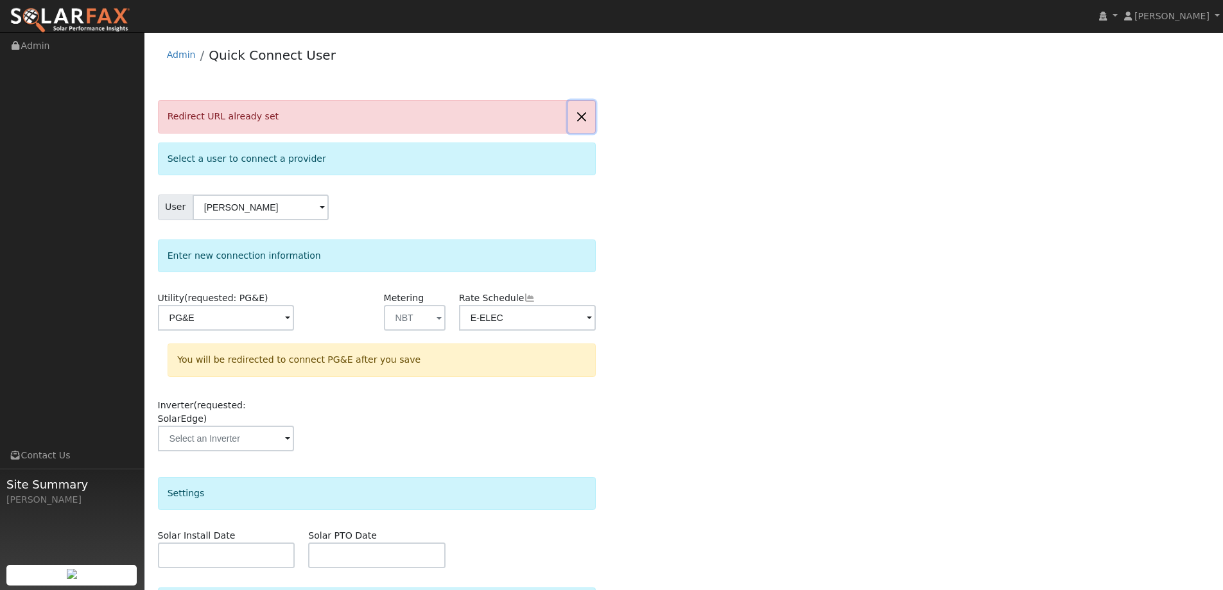
click at [580, 123] on button "button" at bounding box center [581, 116] width 27 height 31
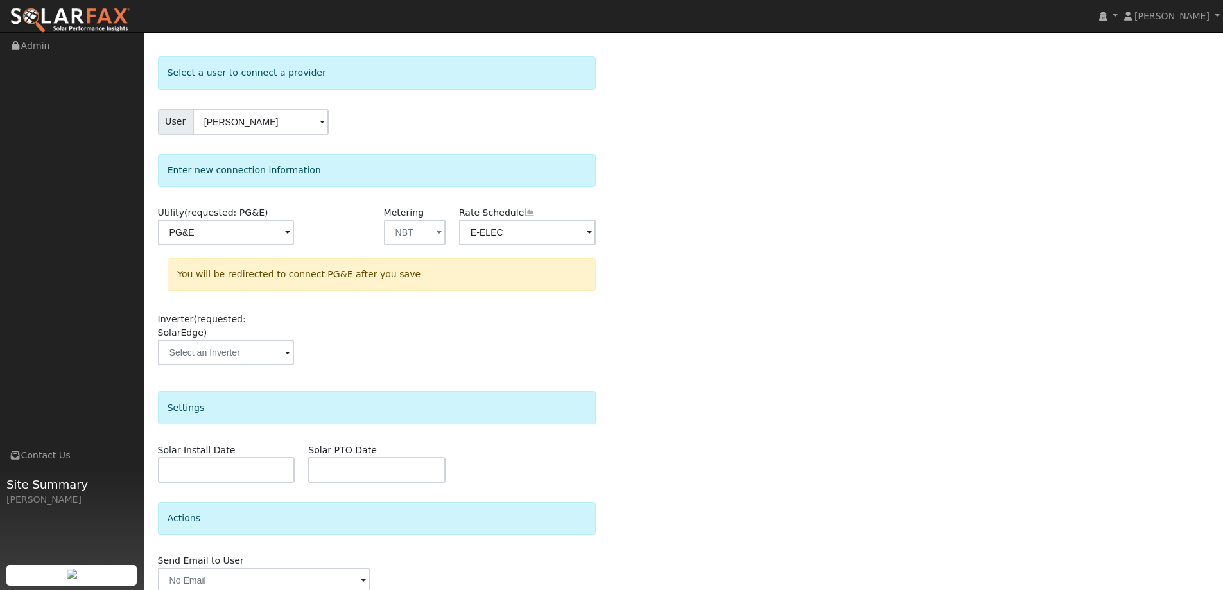
scroll to position [87, 0]
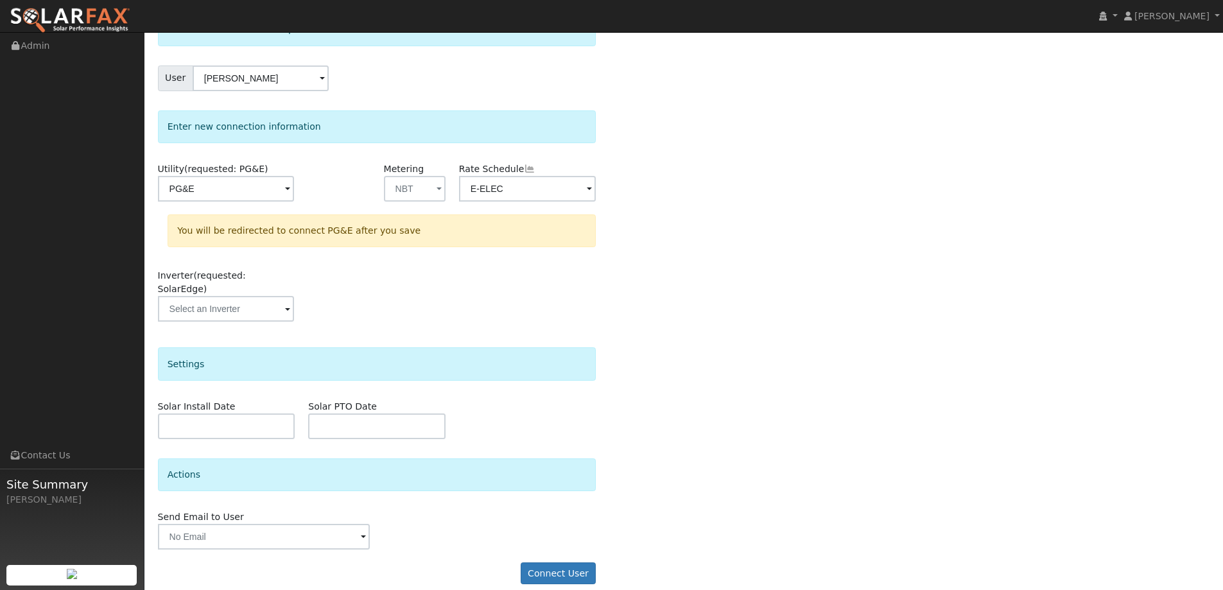
click at [552, 541] on form "Select a user to connect a provider User Tracy Cossu Account Default Account De…" at bounding box center [377, 305] width 439 height 584
click at [566, 575] on form "Select a user to connect a provider User Tracy Cossu Account Default Account De…" at bounding box center [377, 305] width 439 height 584
click at [559, 563] on button "Connect User" at bounding box center [559, 574] width 76 height 22
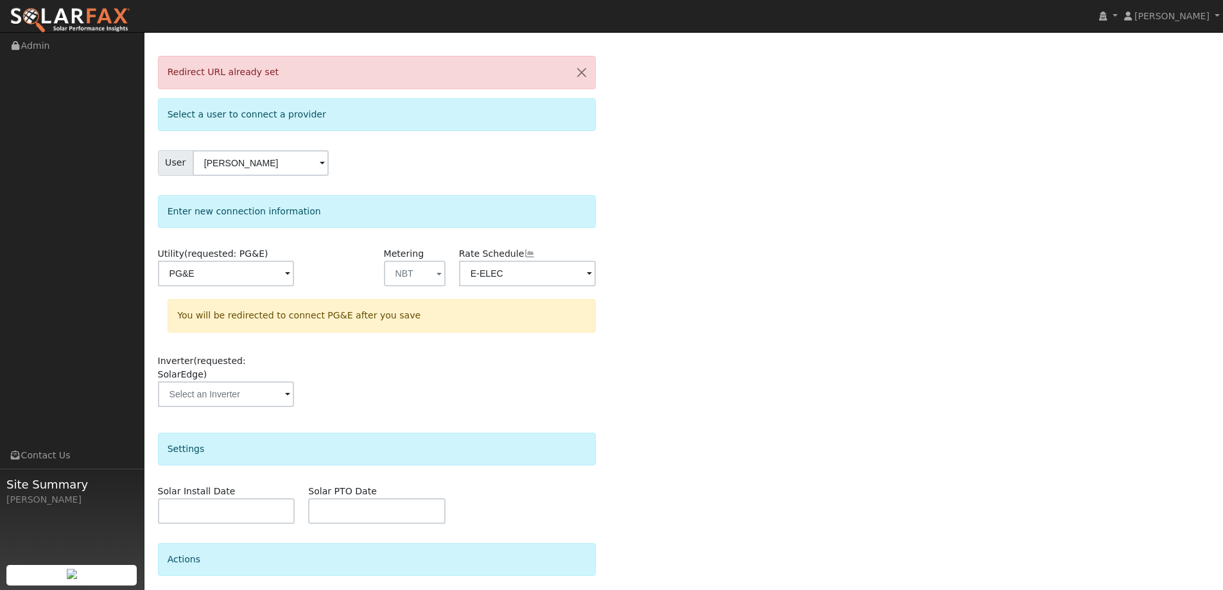
scroll to position [0, 0]
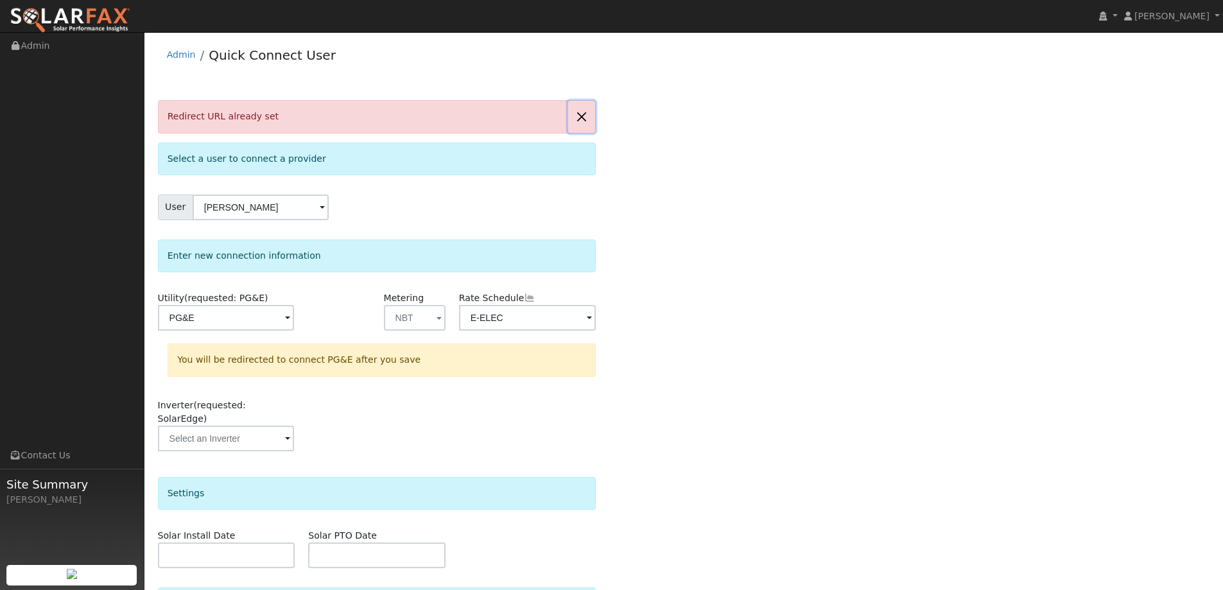
click at [579, 113] on button "button" at bounding box center [581, 116] width 27 height 31
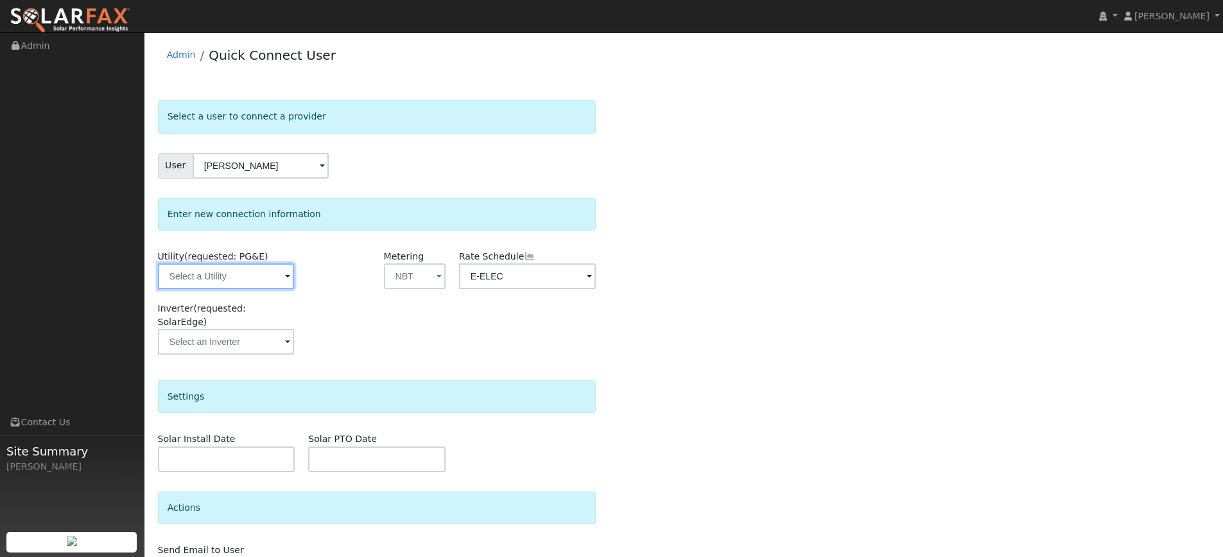
click at [245, 266] on input "text" at bounding box center [226, 276] width 136 height 26
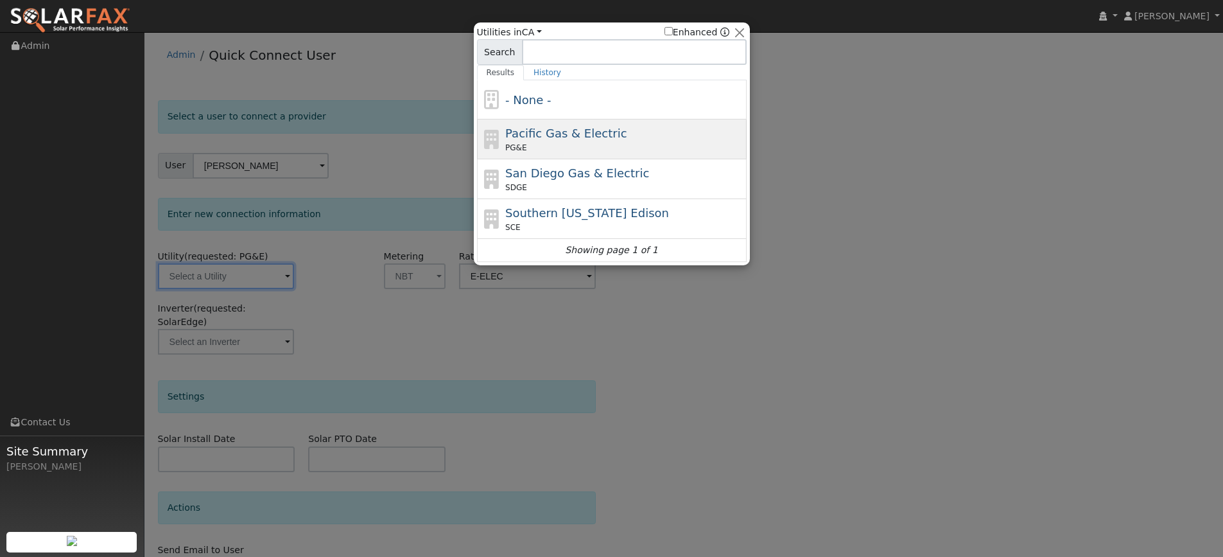
click at [522, 134] on span "Pacific Gas & Electric" at bounding box center [565, 132] width 121 height 13
type input "PG&E"
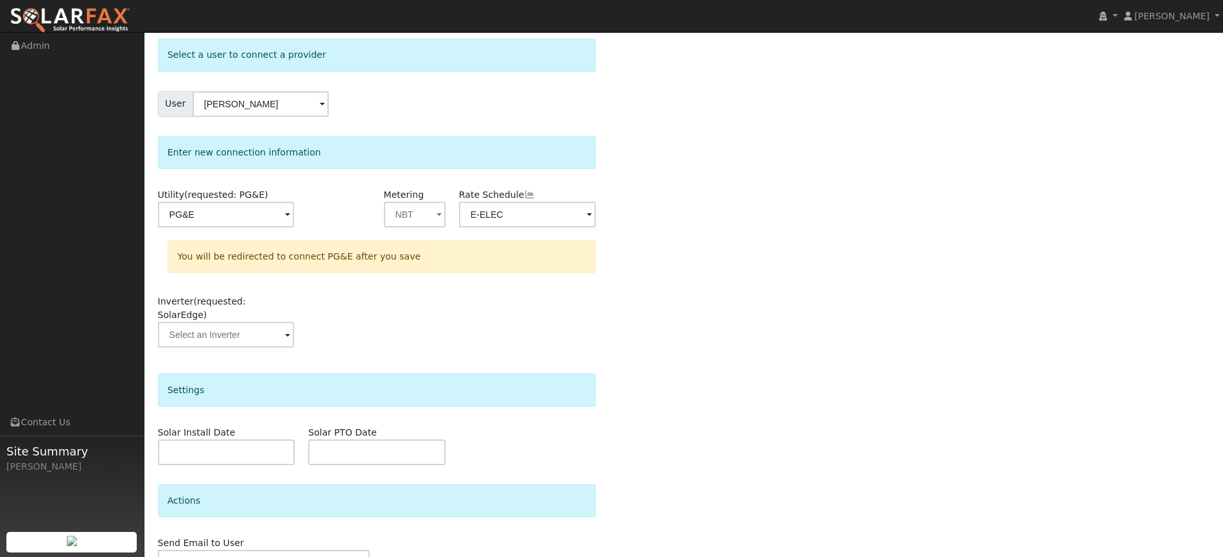
scroll to position [121, 0]
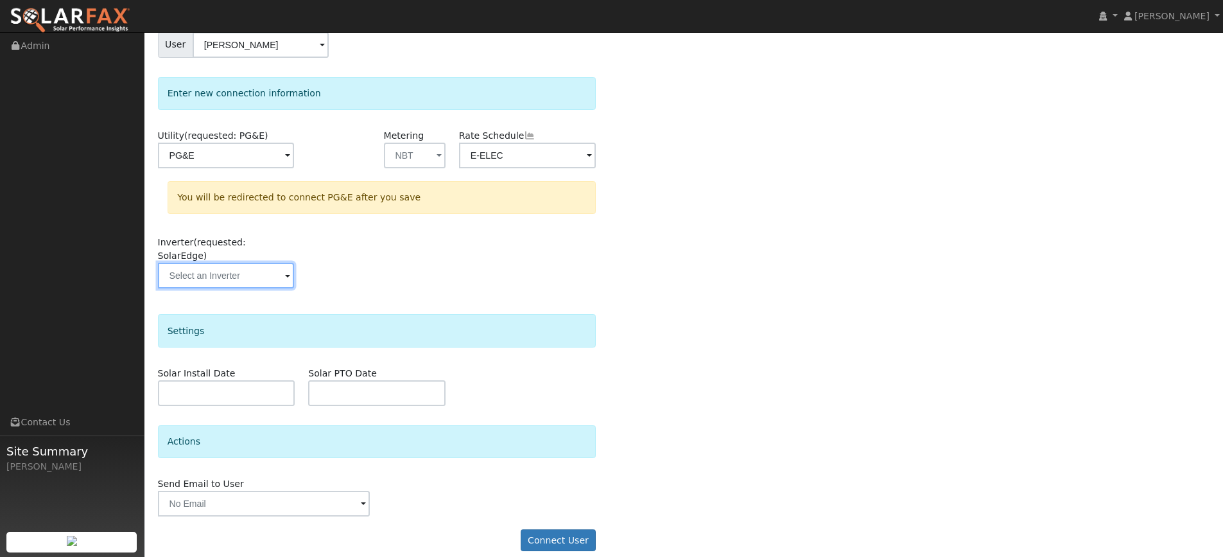
click at [255, 263] on input "text" at bounding box center [226, 276] width 136 height 26
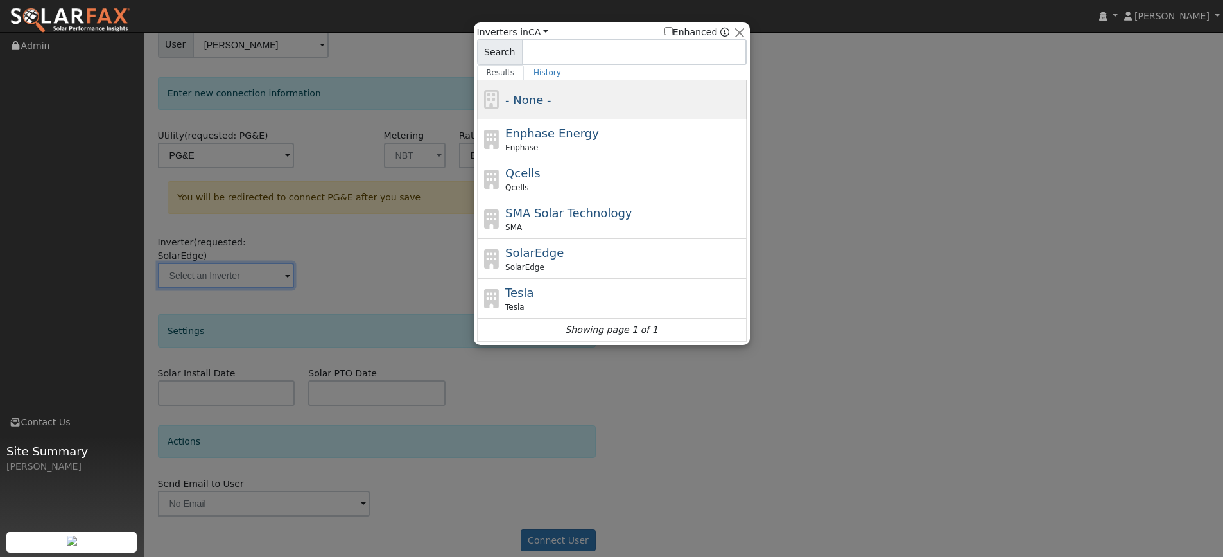
click at [563, 110] on div "- None -" at bounding box center [612, 99] width 270 height 39
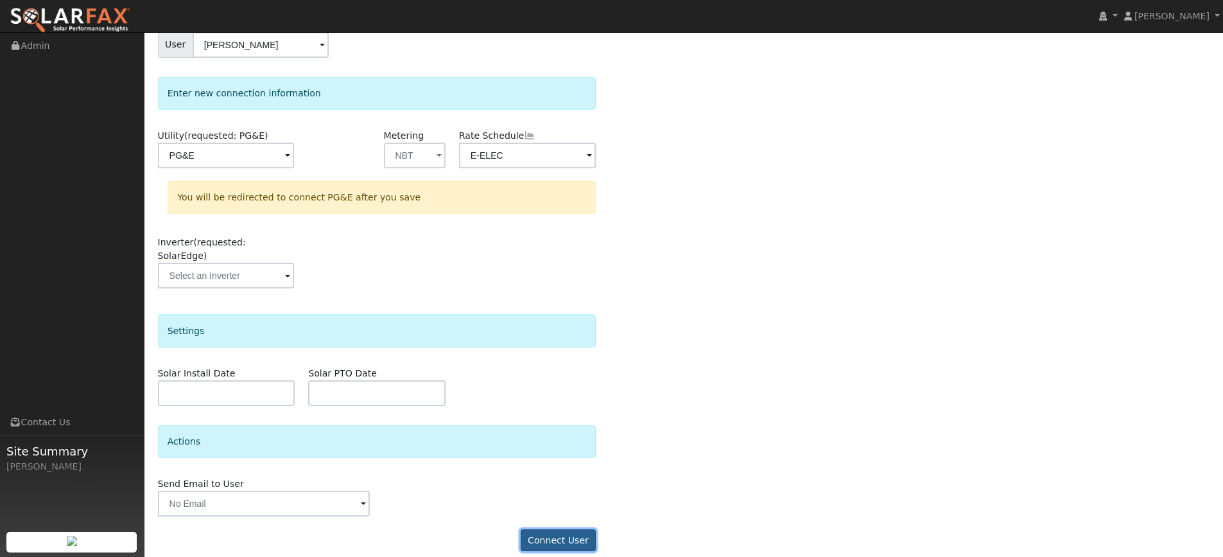
click at [587, 529] on button "Connect User" at bounding box center [559, 540] width 76 height 22
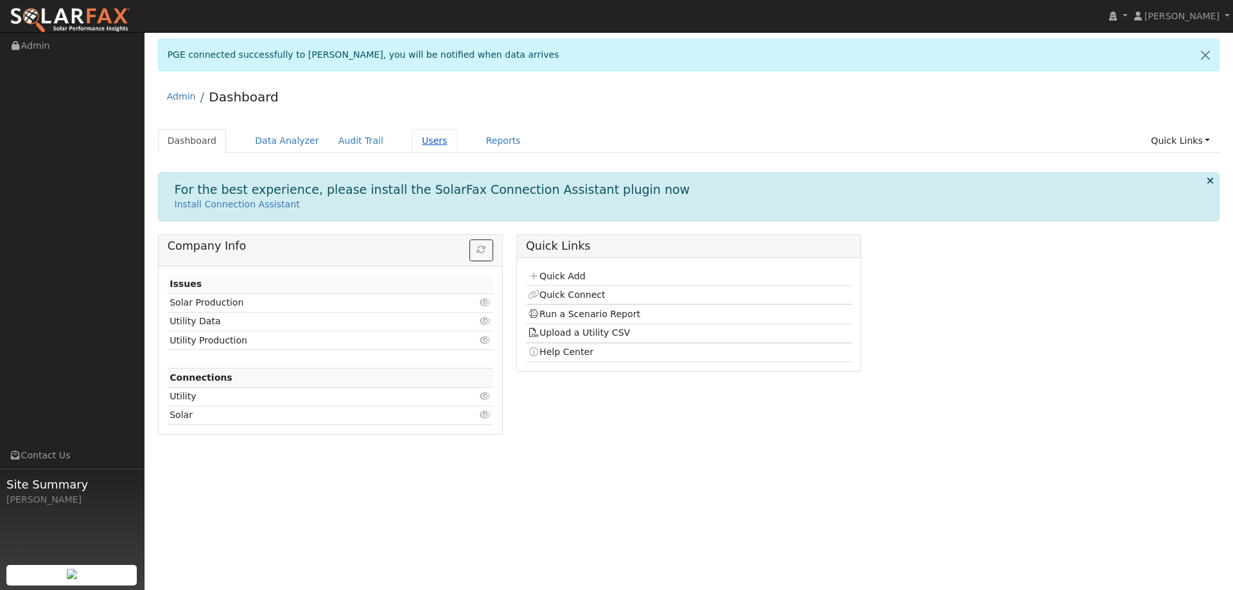
click at [412, 143] on link "Users" at bounding box center [434, 141] width 45 height 24
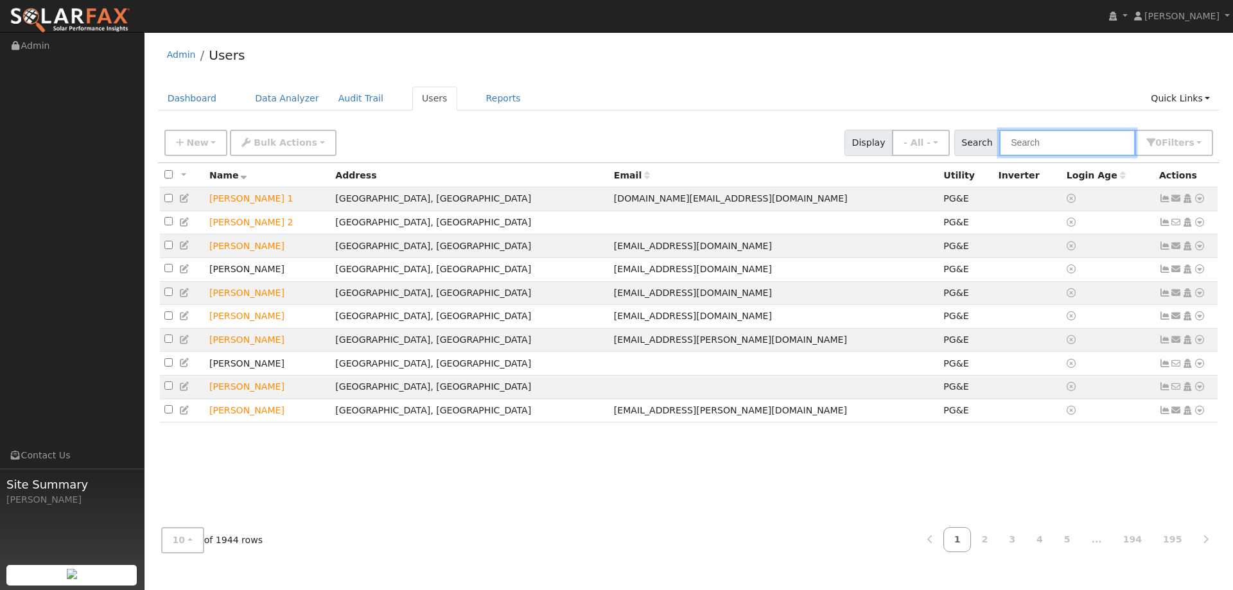
click at [1032, 149] on input "text" at bounding box center [1067, 143] width 136 height 26
type input "cossu"
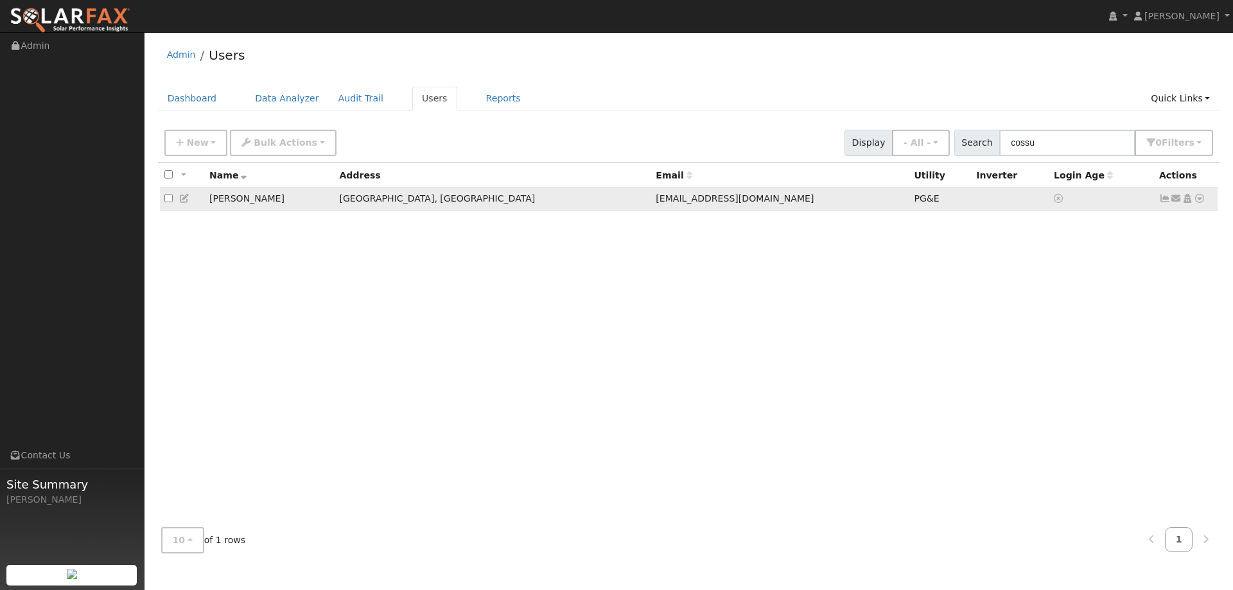
click at [1168, 196] on icon at bounding box center [1165, 198] width 12 height 9
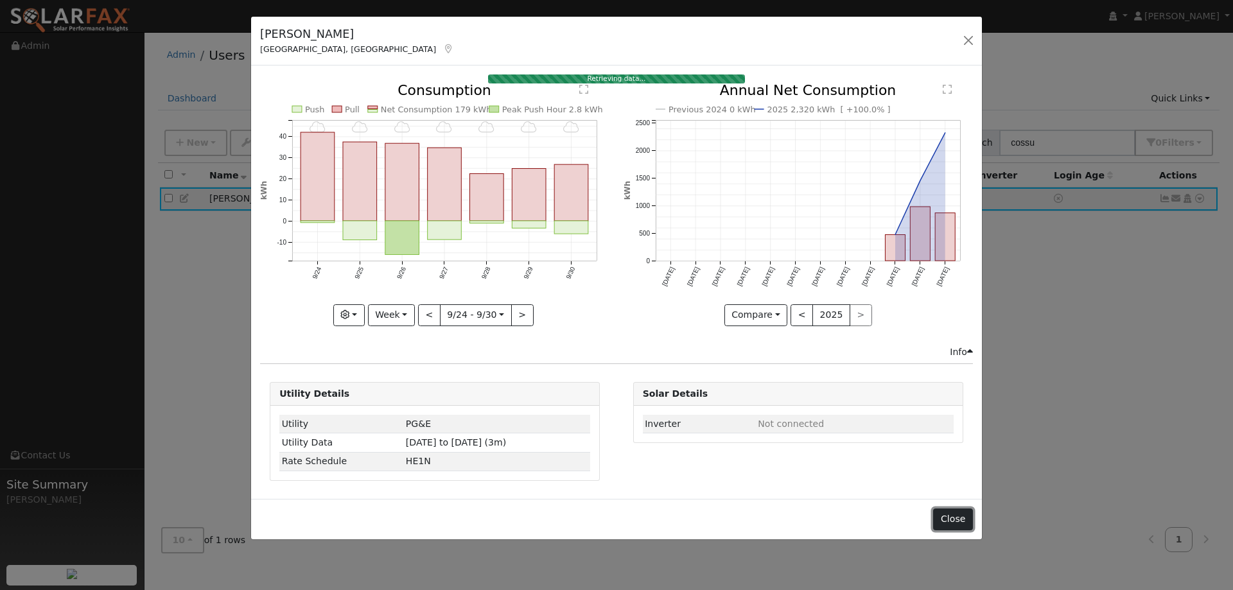
click at [952, 523] on button "Close" at bounding box center [952, 520] width 39 height 22
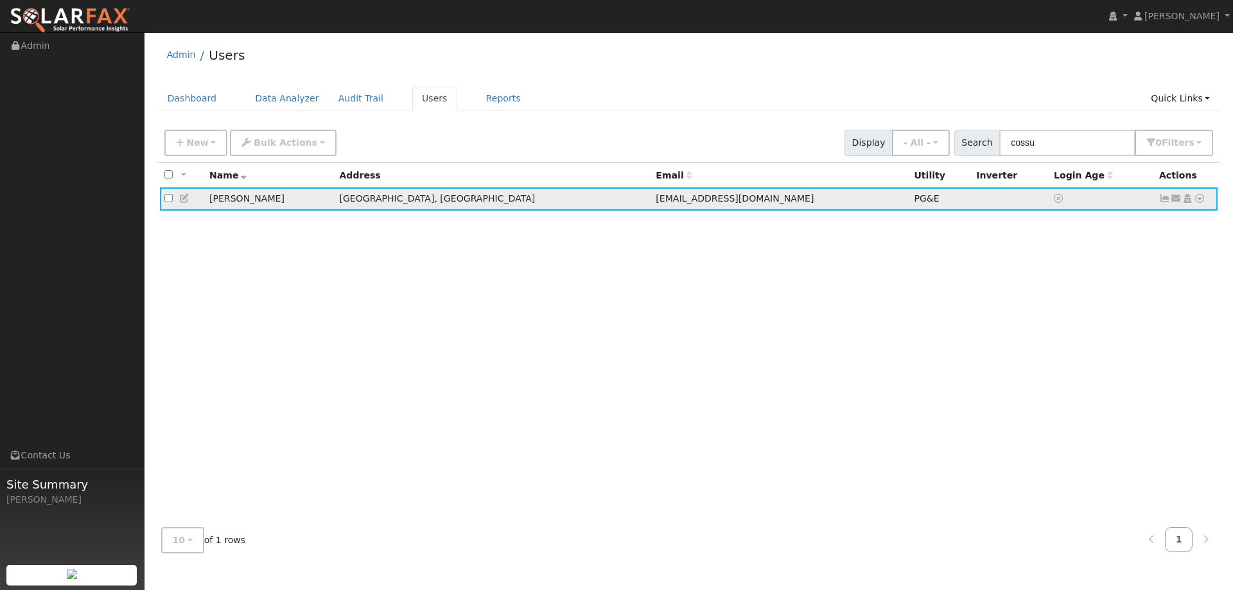
click at [1200, 200] on icon at bounding box center [1200, 198] width 12 height 9
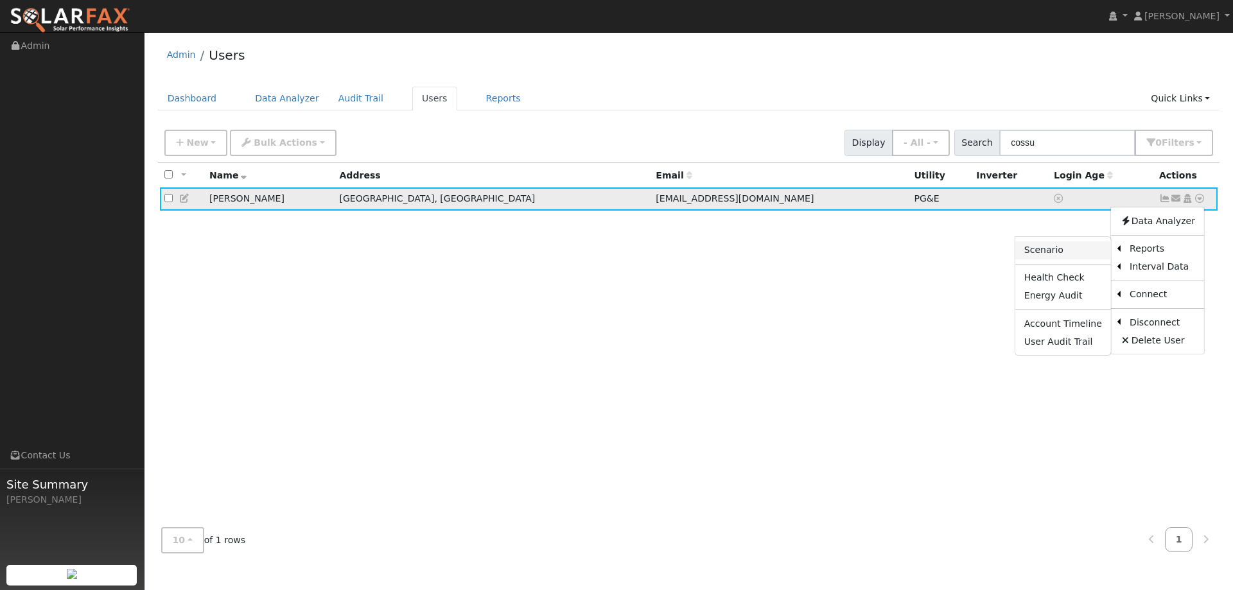
click at [1086, 247] on link "Scenario" at bounding box center [1063, 250] width 96 height 18
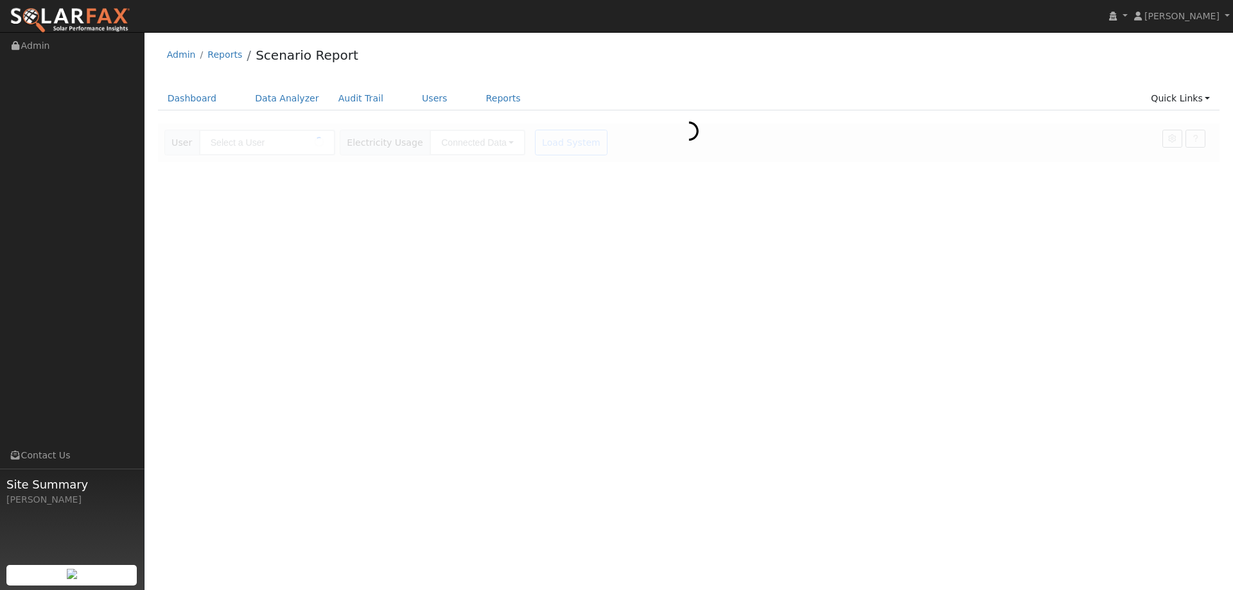
type input "[PERSON_NAME]"
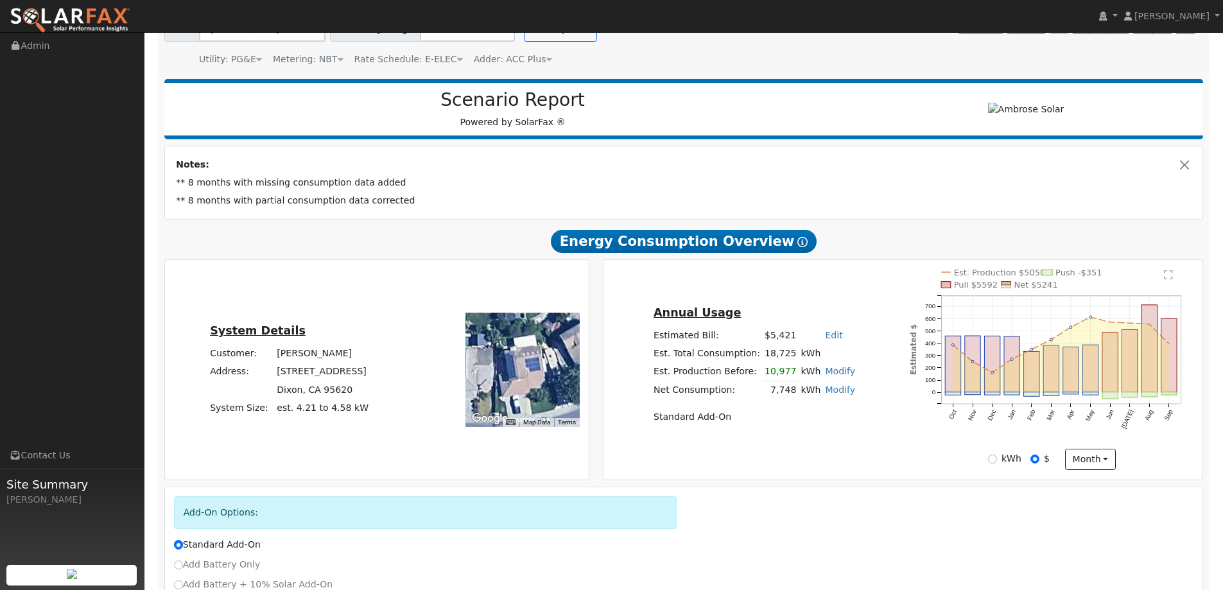
scroll to position [225, 0]
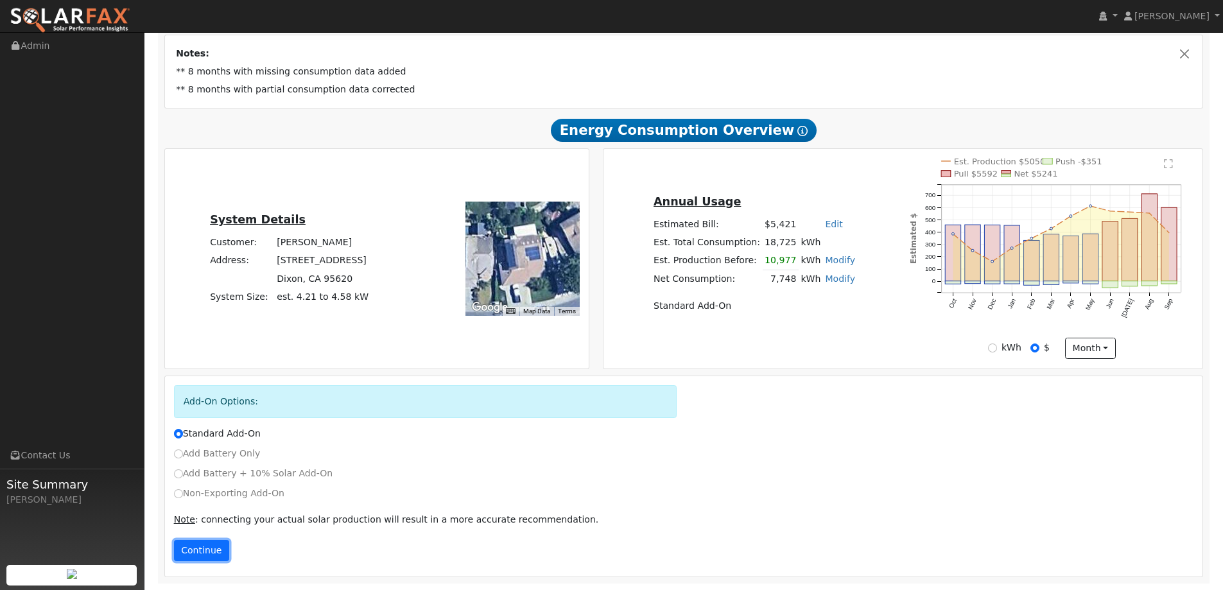
click at [197, 546] on button "Continue" at bounding box center [201, 551] width 55 height 22
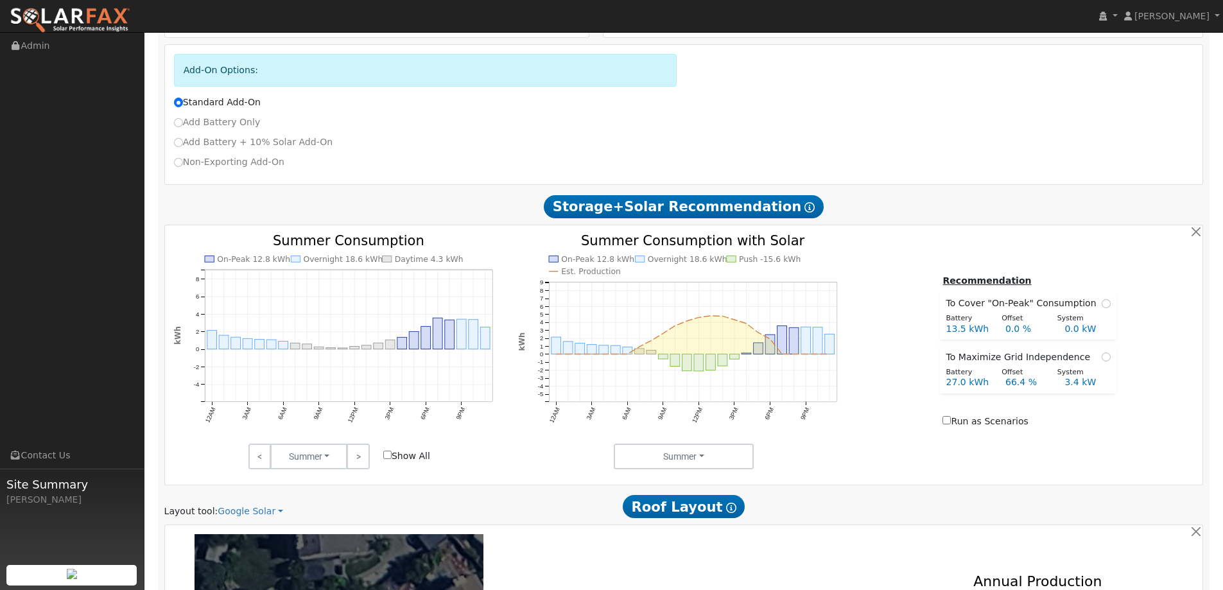
scroll to position [700, 0]
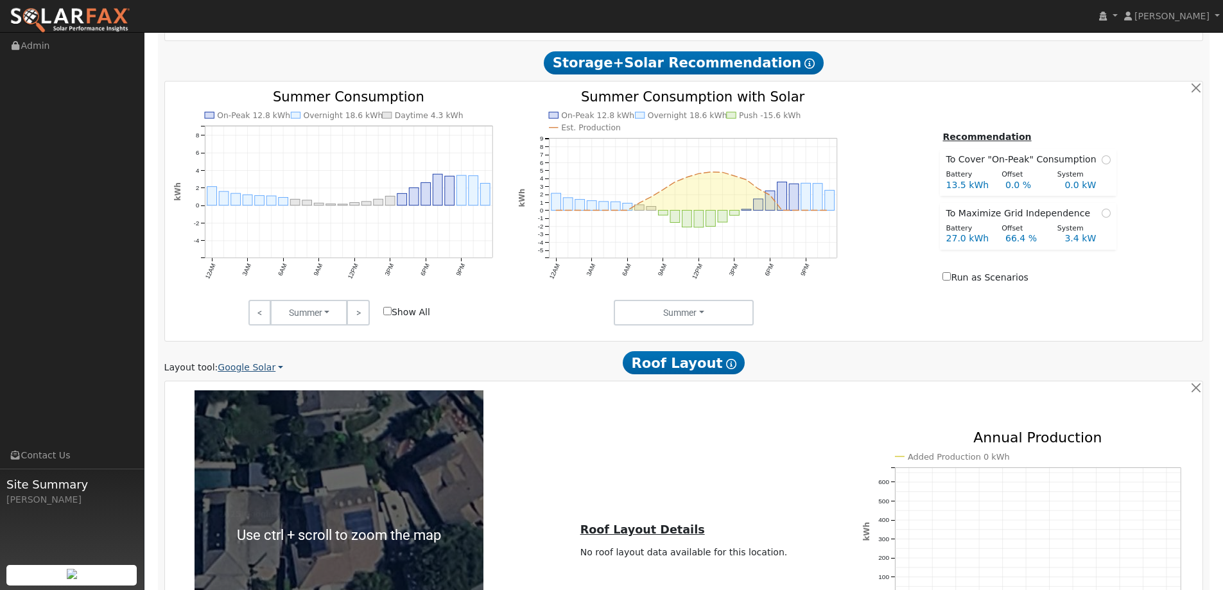
click at [270, 372] on link "Google Solar" at bounding box center [250, 367] width 65 height 13
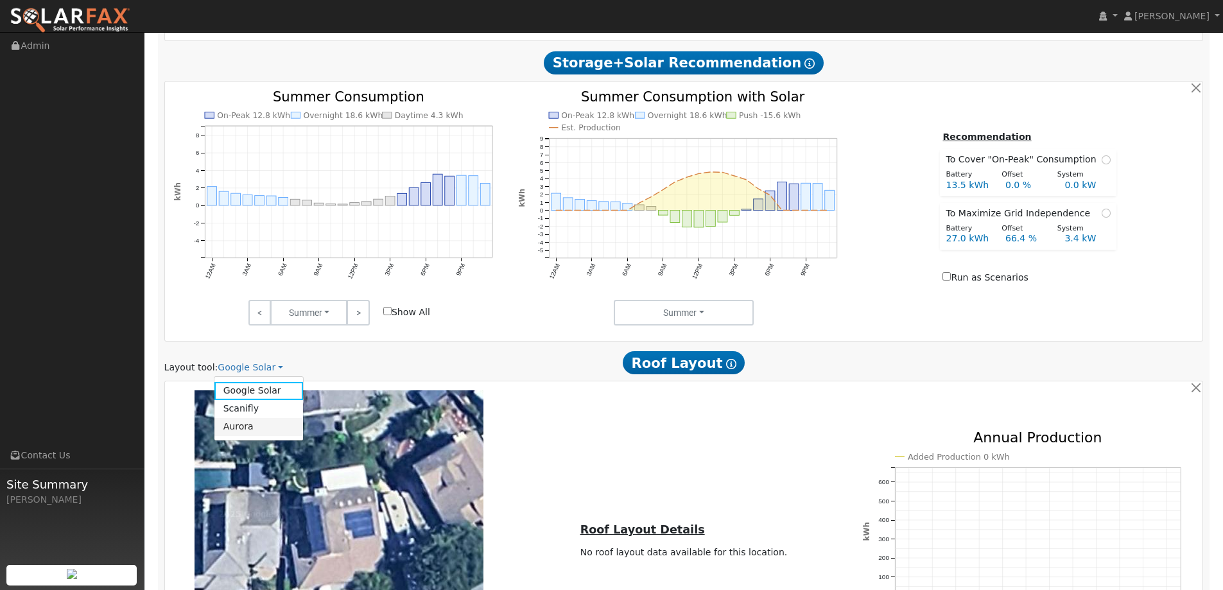
click at [252, 430] on link "Aurora" at bounding box center [258, 427] width 89 height 18
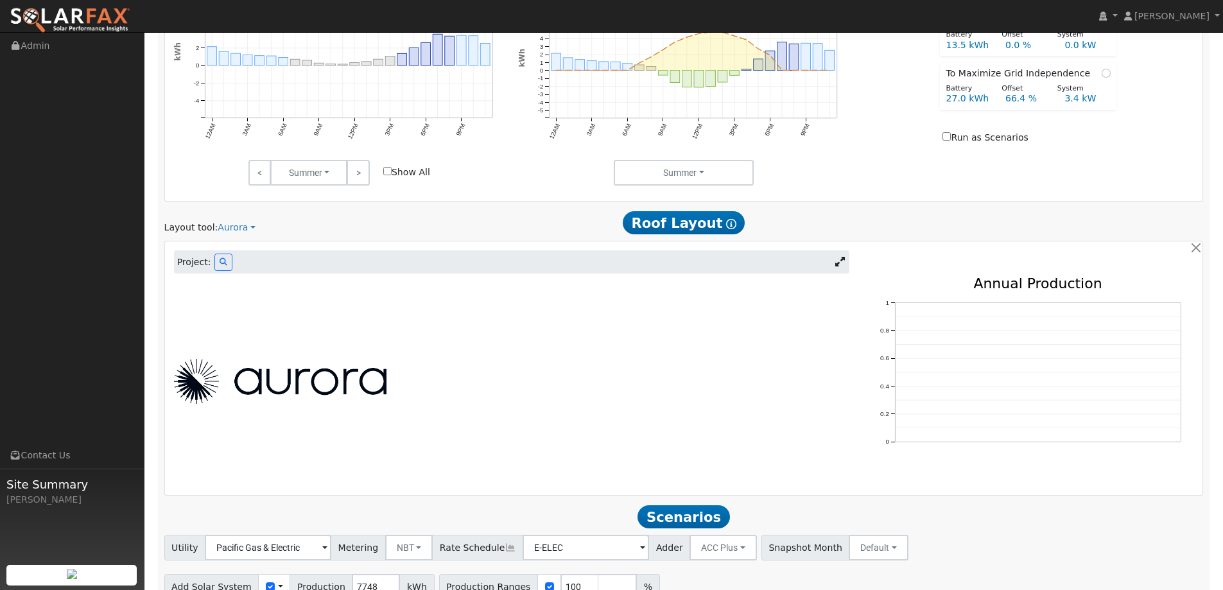
scroll to position [903, 0]
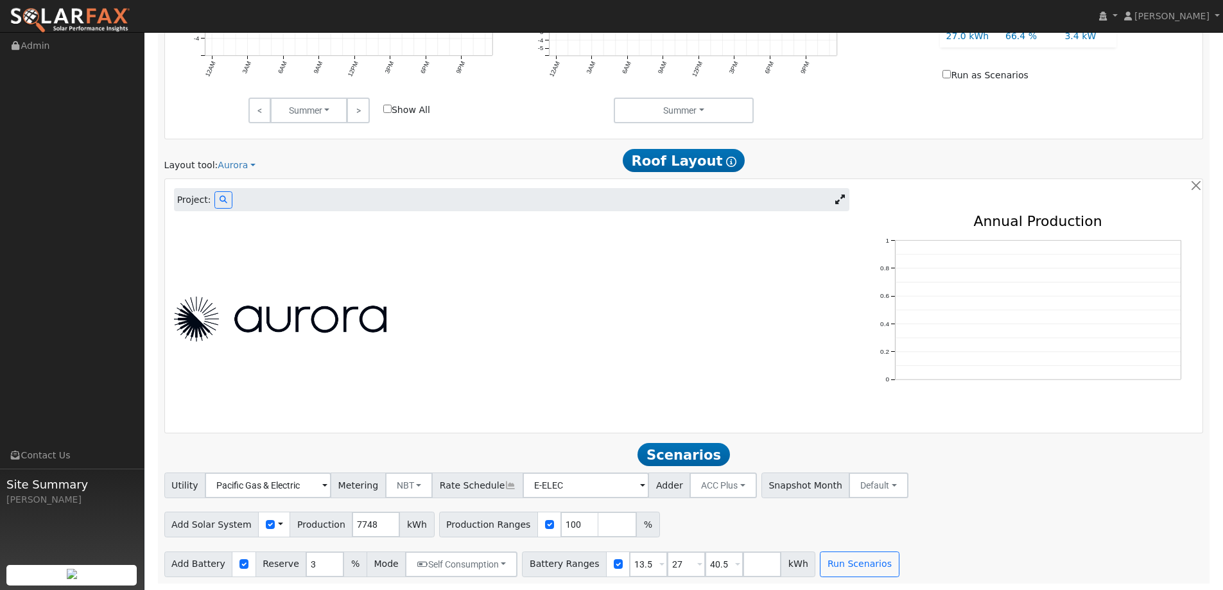
click at [295, 307] on img at bounding box center [280, 319] width 213 height 45
click at [195, 196] on span "Project:" at bounding box center [194, 199] width 34 height 13
click at [238, 205] on div "Project:" at bounding box center [512, 199] width 676 height 23
click at [222, 204] on icon at bounding box center [224, 200] width 8 height 8
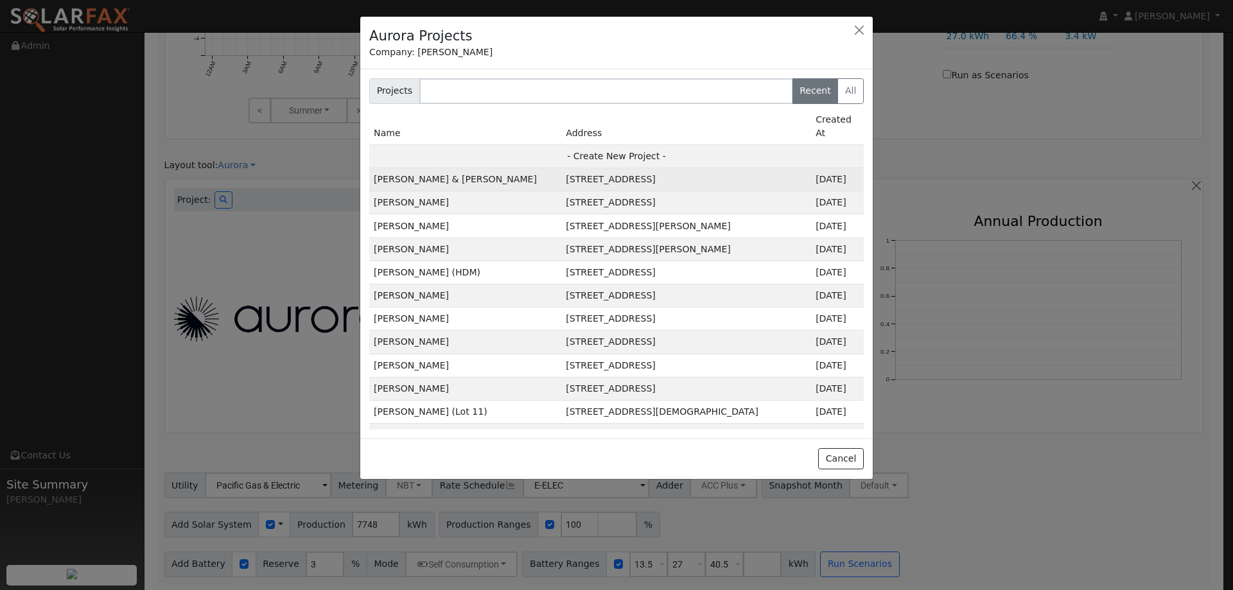
click at [446, 168] on td "[PERSON_NAME] & [PERSON_NAME]" at bounding box center [465, 179] width 192 height 23
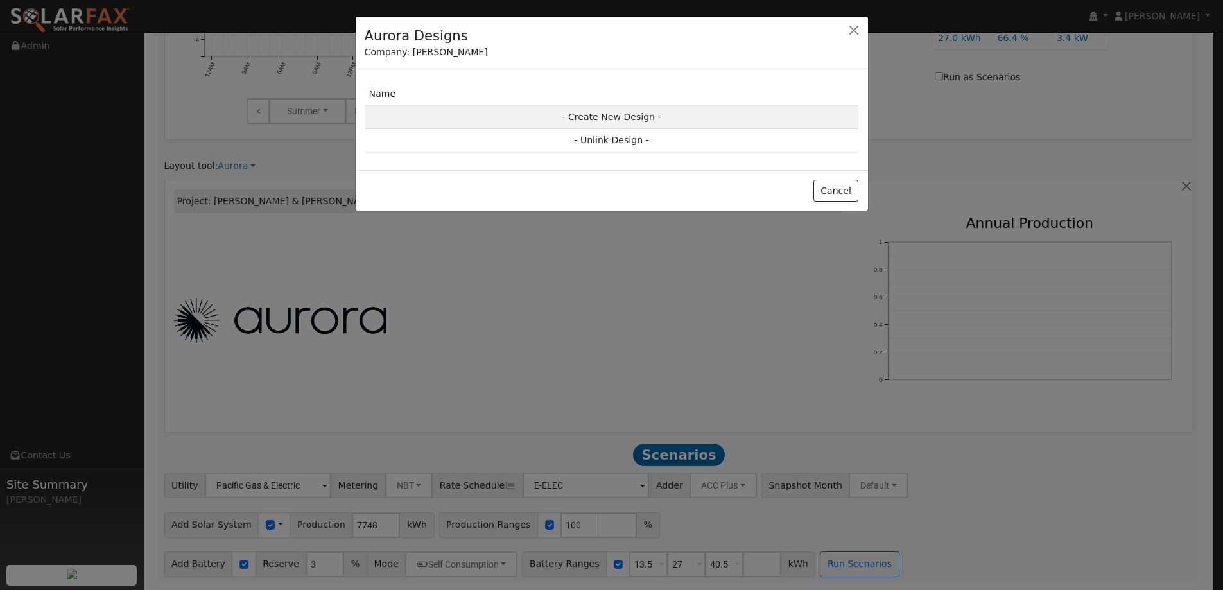
scroll to position [904, 0]
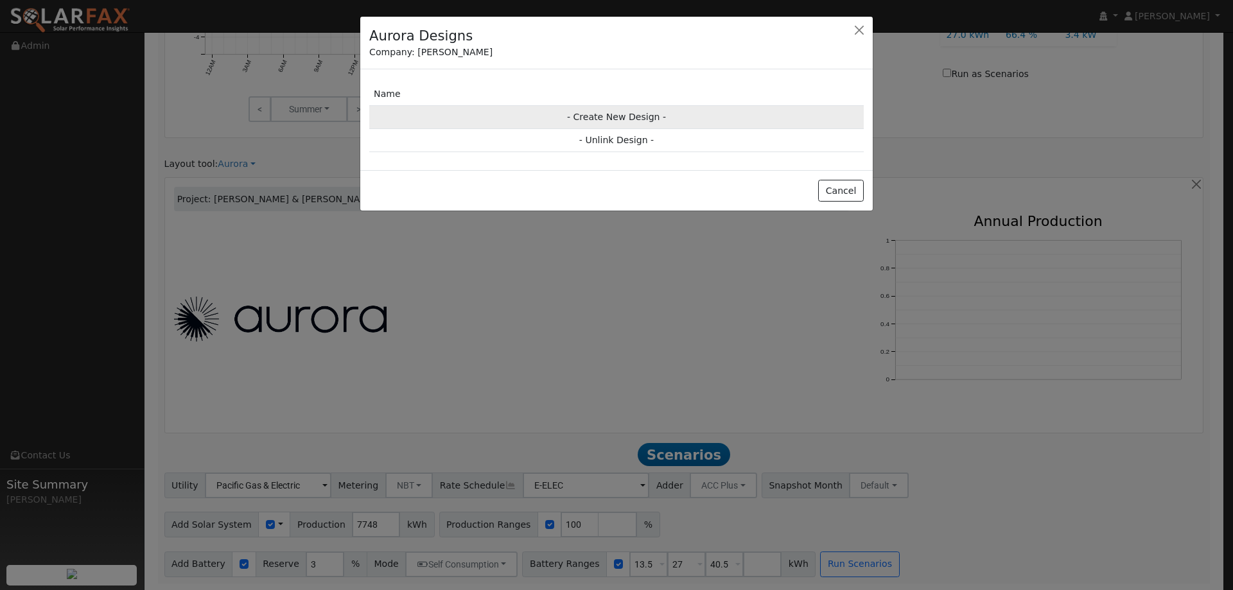
click at [610, 109] on td "- Create New Design -" at bounding box center [616, 116] width 494 height 23
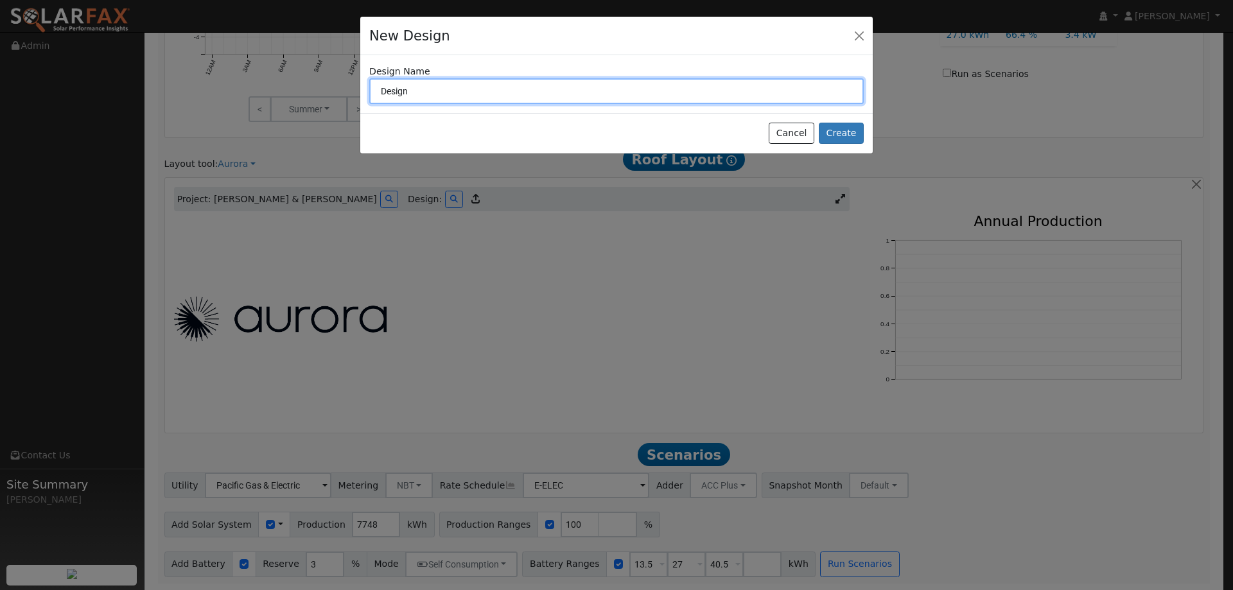
click at [443, 96] on input "Design" at bounding box center [616, 91] width 494 height 26
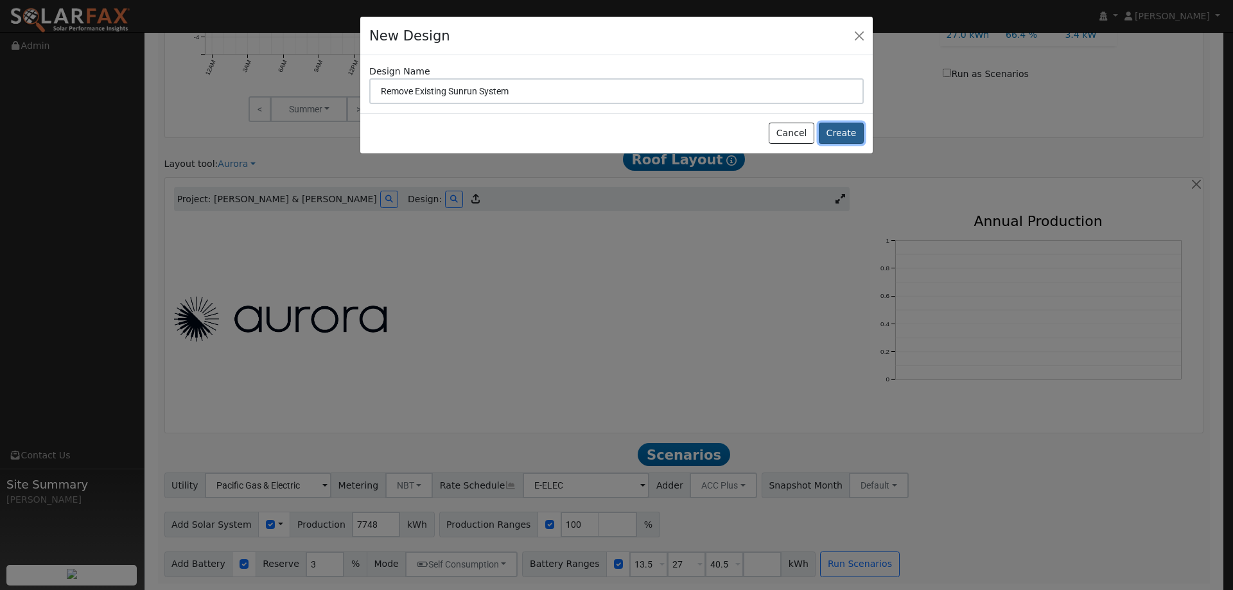
click at [837, 132] on button "Create" at bounding box center [841, 134] width 45 height 22
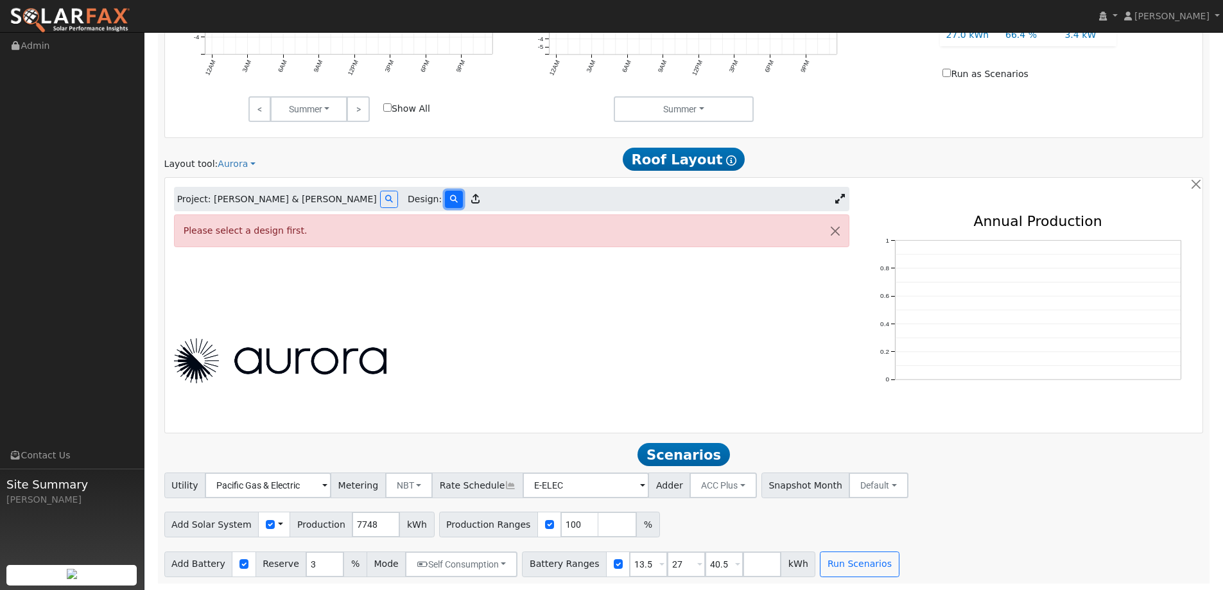
click at [445, 198] on button at bounding box center [454, 199] width 18 height 17
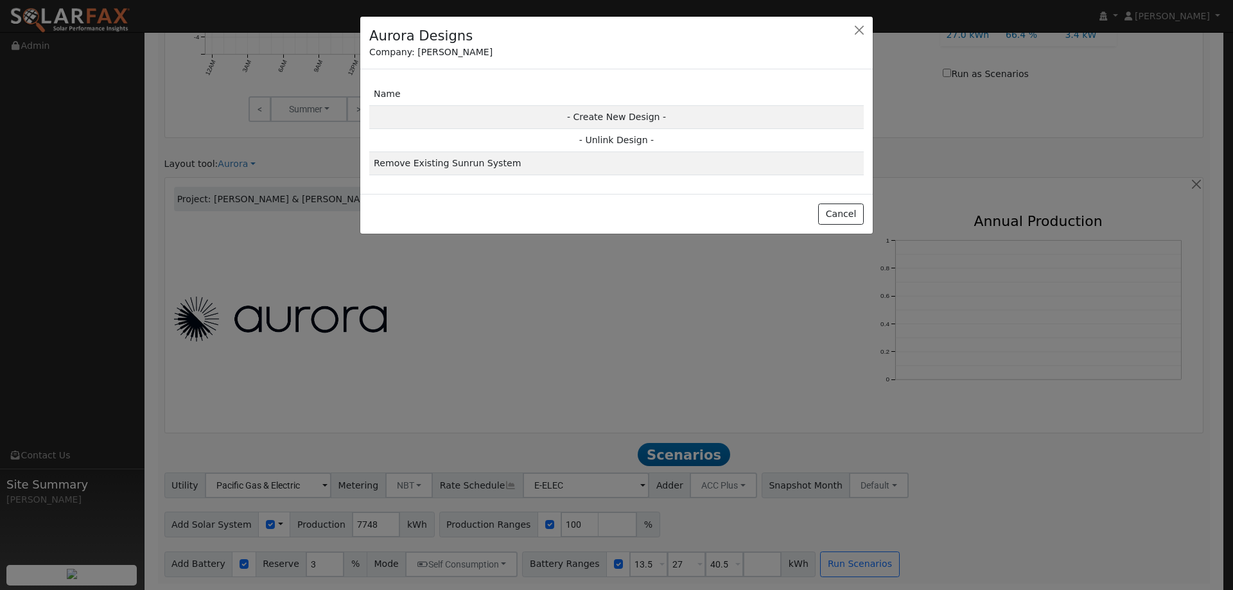
click at [622, 117] on td "- Create New Design -" at bounding box center [616, 116] width 494 height 23
type input "Design"
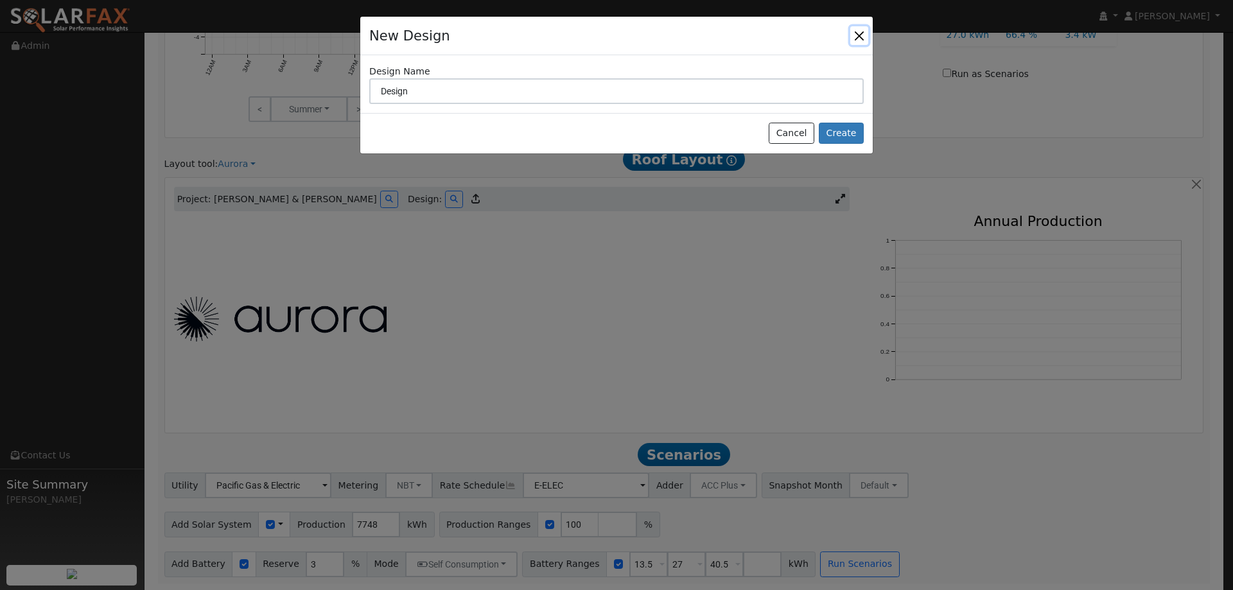
click at [862, 32] on button "button" at bounding box center [859, 35] width 18 height 18
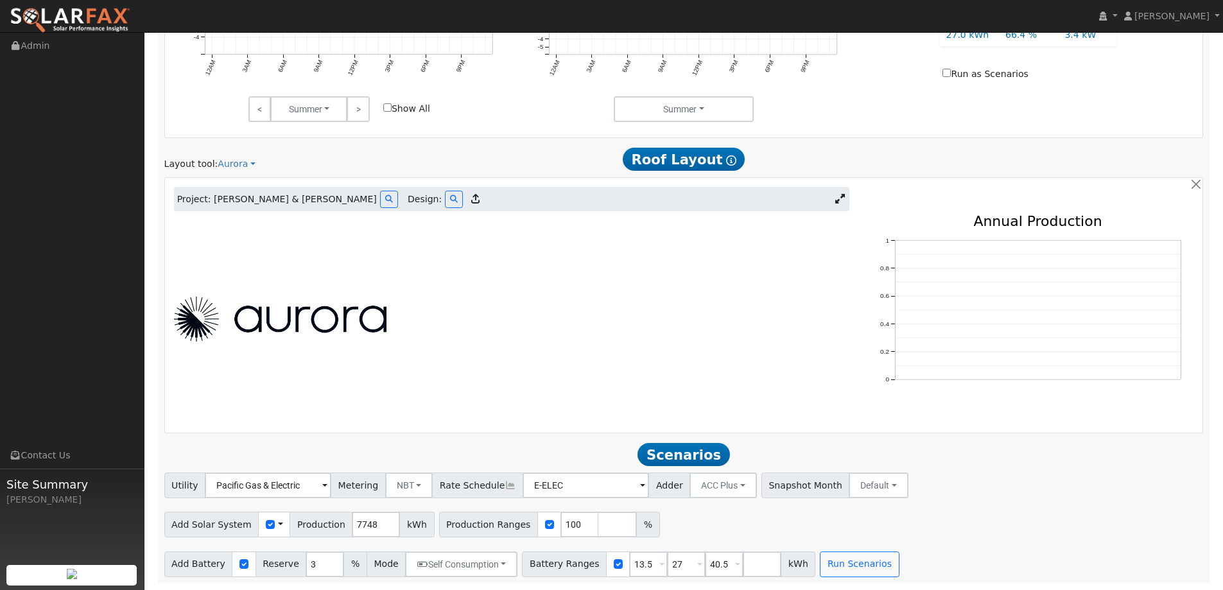
click at [471, 196] on icon at bounding box center [475, 199] width 8 height 10
click at [370, 198] on div "Project: [PERSON_NAME] & [PERSON_NAME] Design:" at bounding box center [512, 200] width 676 height 24
click at [450, 198] on icon at bounding box center [454, 200] width 8 height 8
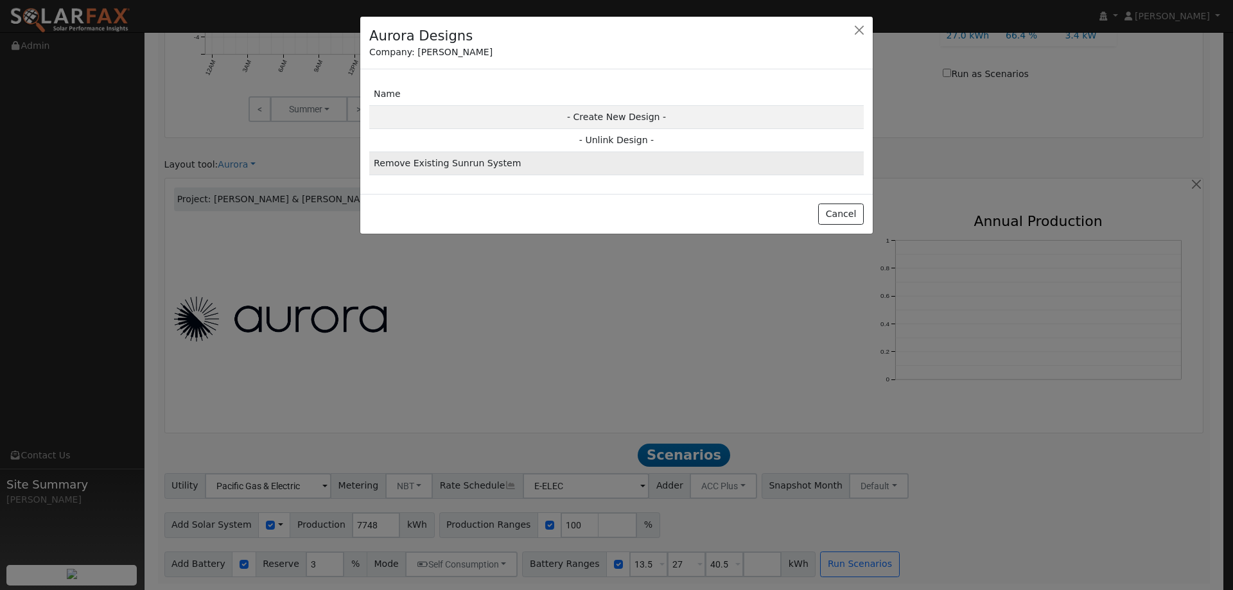
click at [408, 163] on td "Remove Existing Sunrun System" at bounding box center [616, 163] width 494 height 23
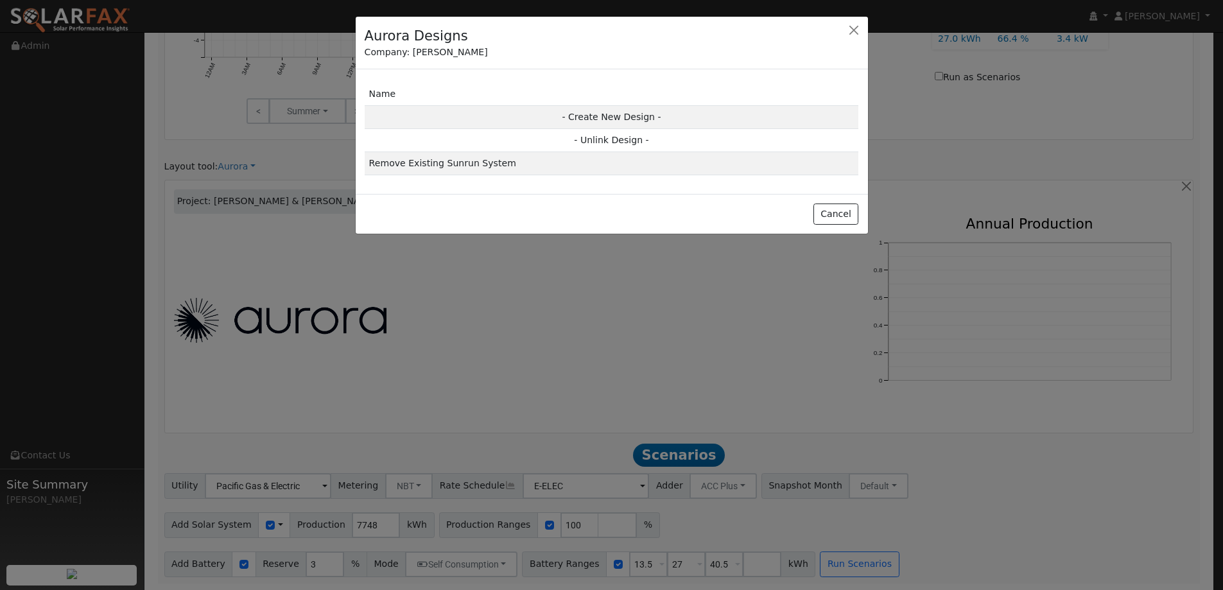
scroll to position [904, 0]
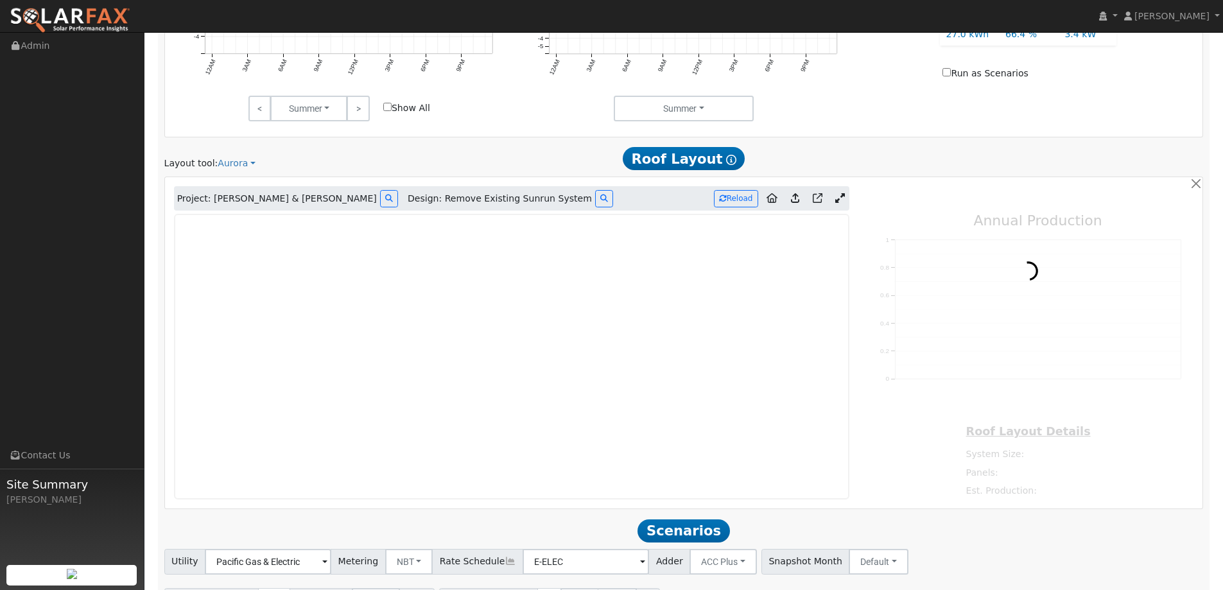
type input "0"
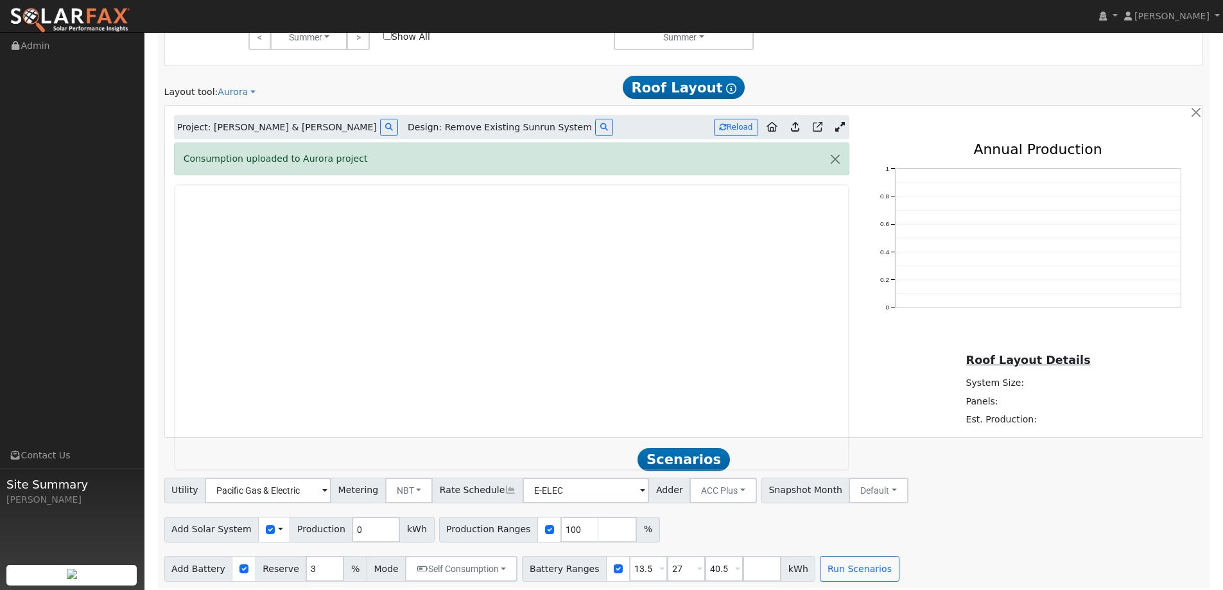
scroll to position [981, 0]
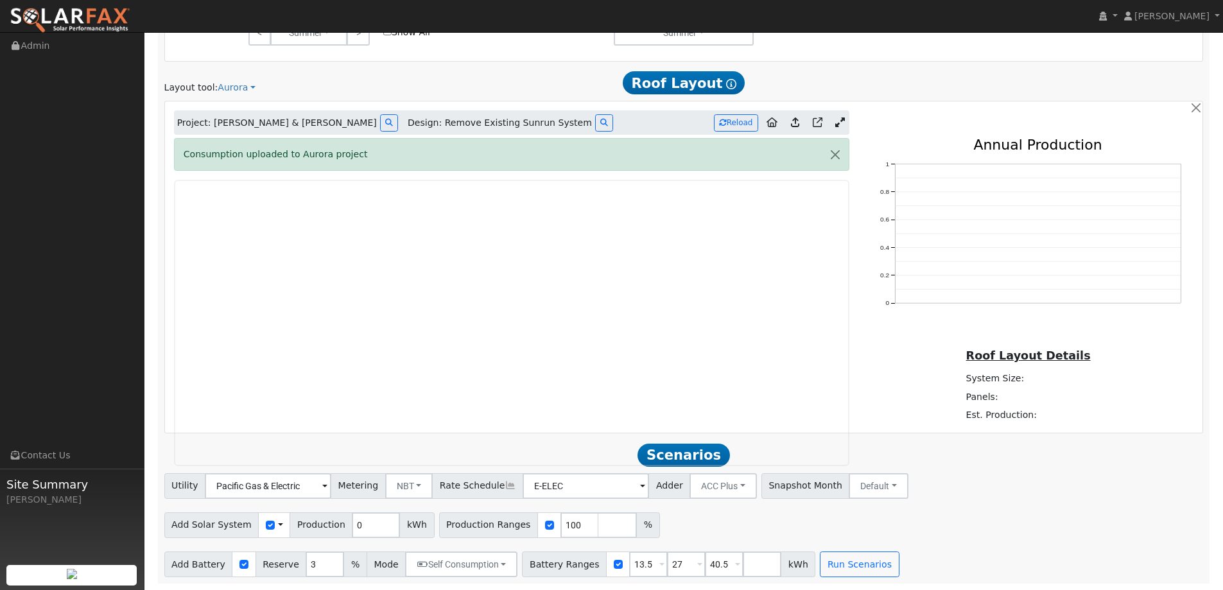
click at [843, 122] on icon at bounding box center [840, 123] width 10 height 10
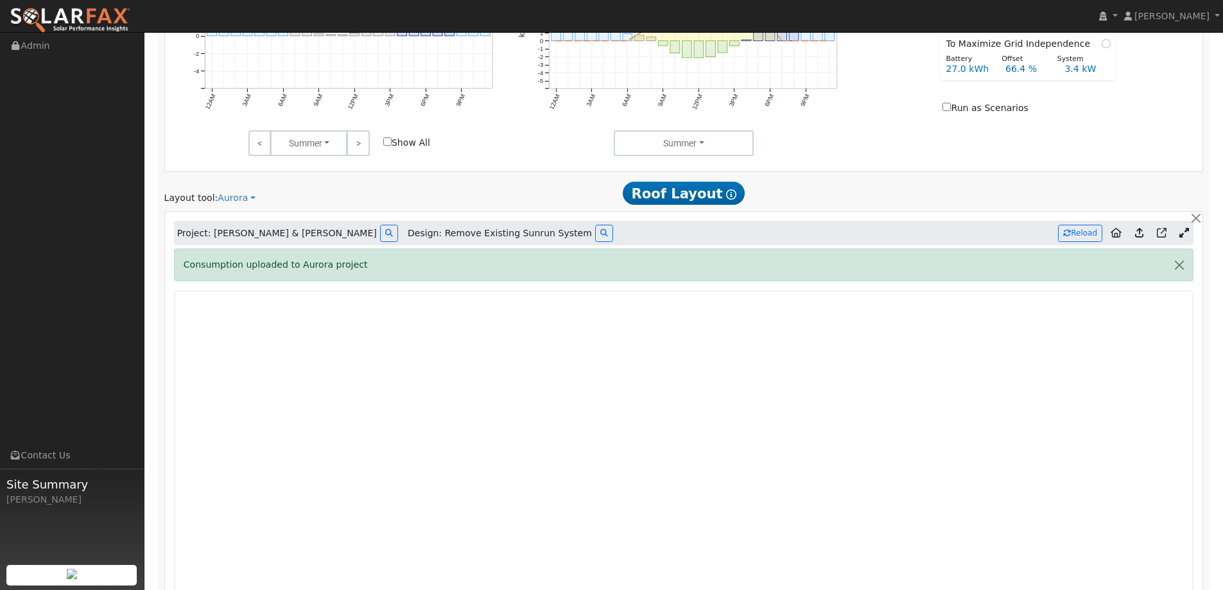
scroll to position [998, 0]
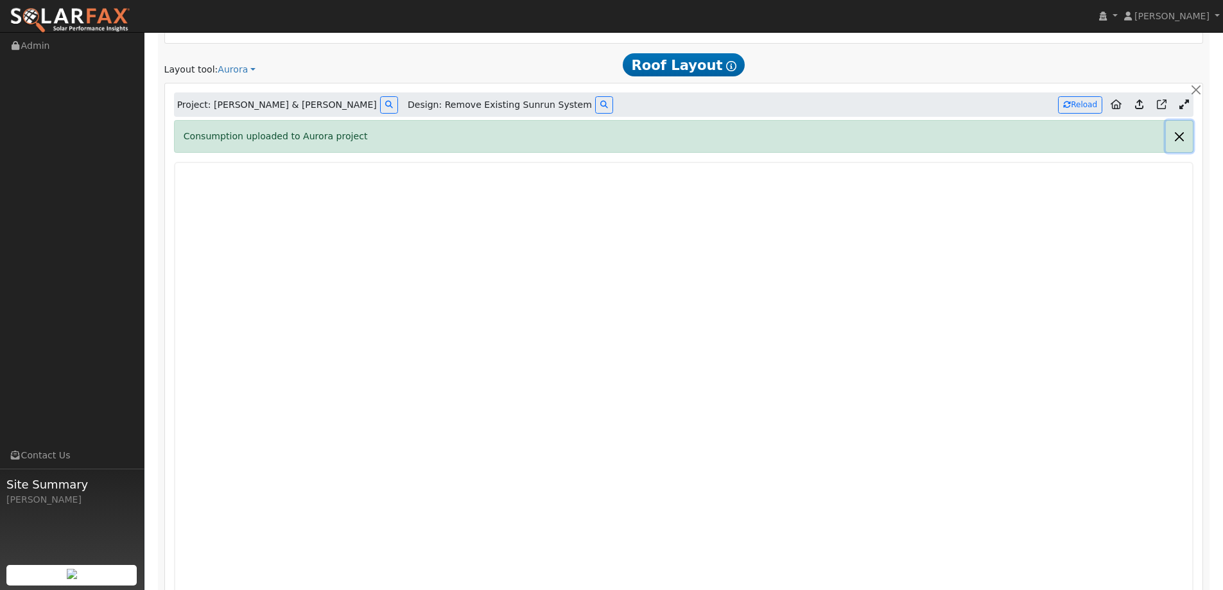
click at [1183, 137] on button "button" at bounding box center [1179, 136] width 27 height 31
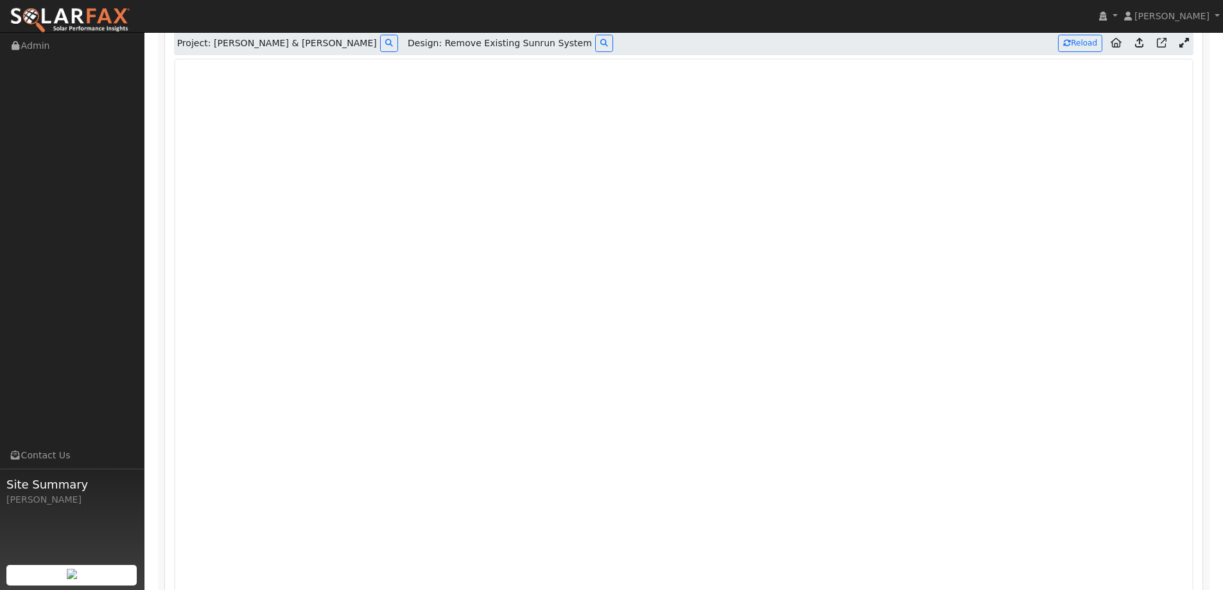
scroll to position [1062, 0]
click at [1185, 43] on icon at bounding box center [1185, 40] width 10 height 10
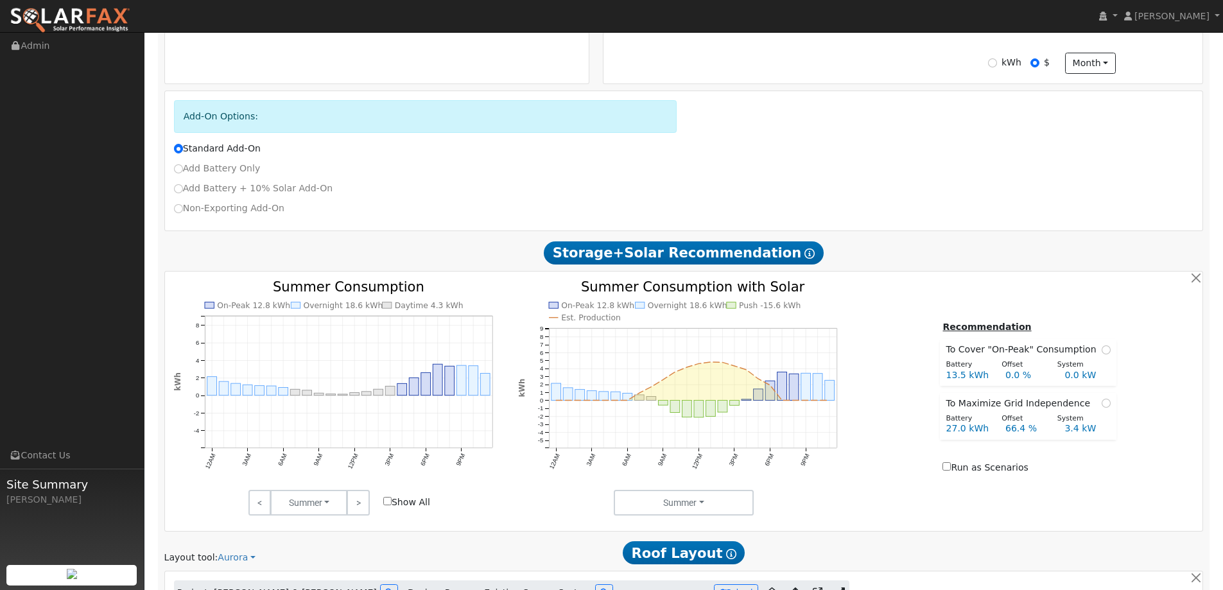
scroll to position [503, 0]
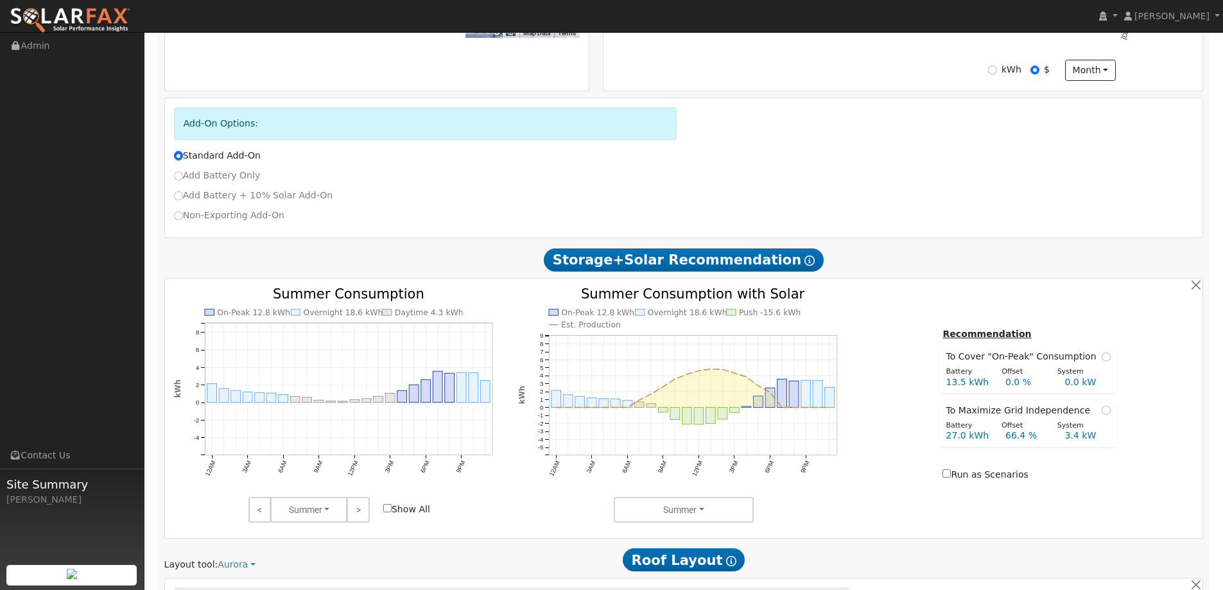
click at [702, 368] on icon "On-Peak 12.8 kWh Overnight 18.6 kWh Push -15.6 kWh Est. Production 12AM 3AM 6AM…" at bounding box center [683, 402] width 331 height 228
click at [715, 371] on icon "On-Peak 12.8 kWh Overnight 18.6 kWh Push -15.6 kWh Est. Production 12AM 3AM 6AM…" at bounding box center [683, 402] width 331 height 228
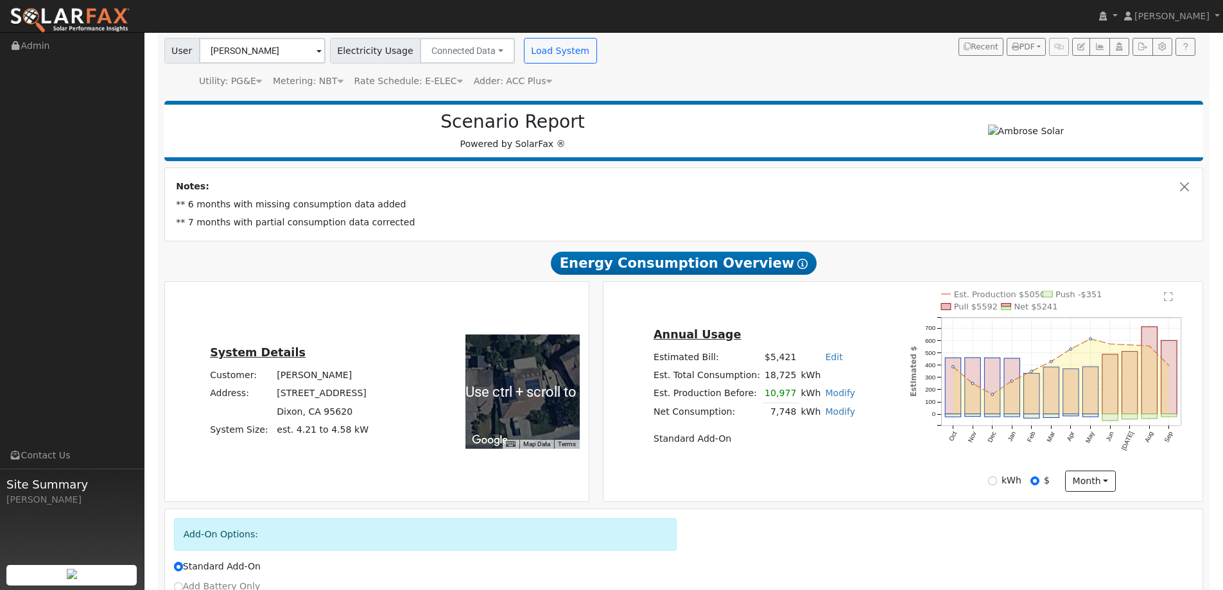
scroll to position [0, 0]
